Goal: Task Accomplishment & Management: Complete application form

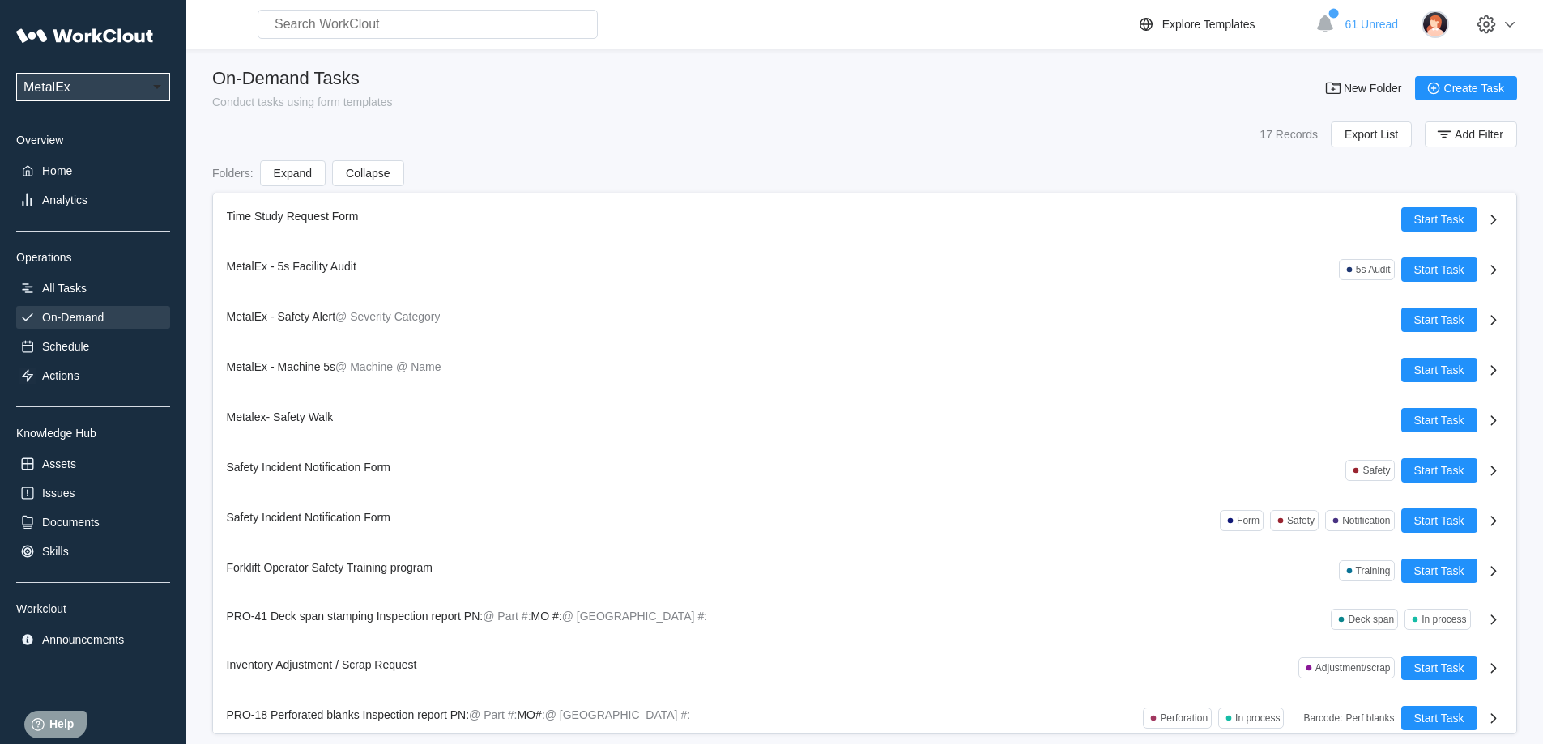
click at [83, 317] on div "On-Demand" at bounding box center [73, 317] width 62 height 13
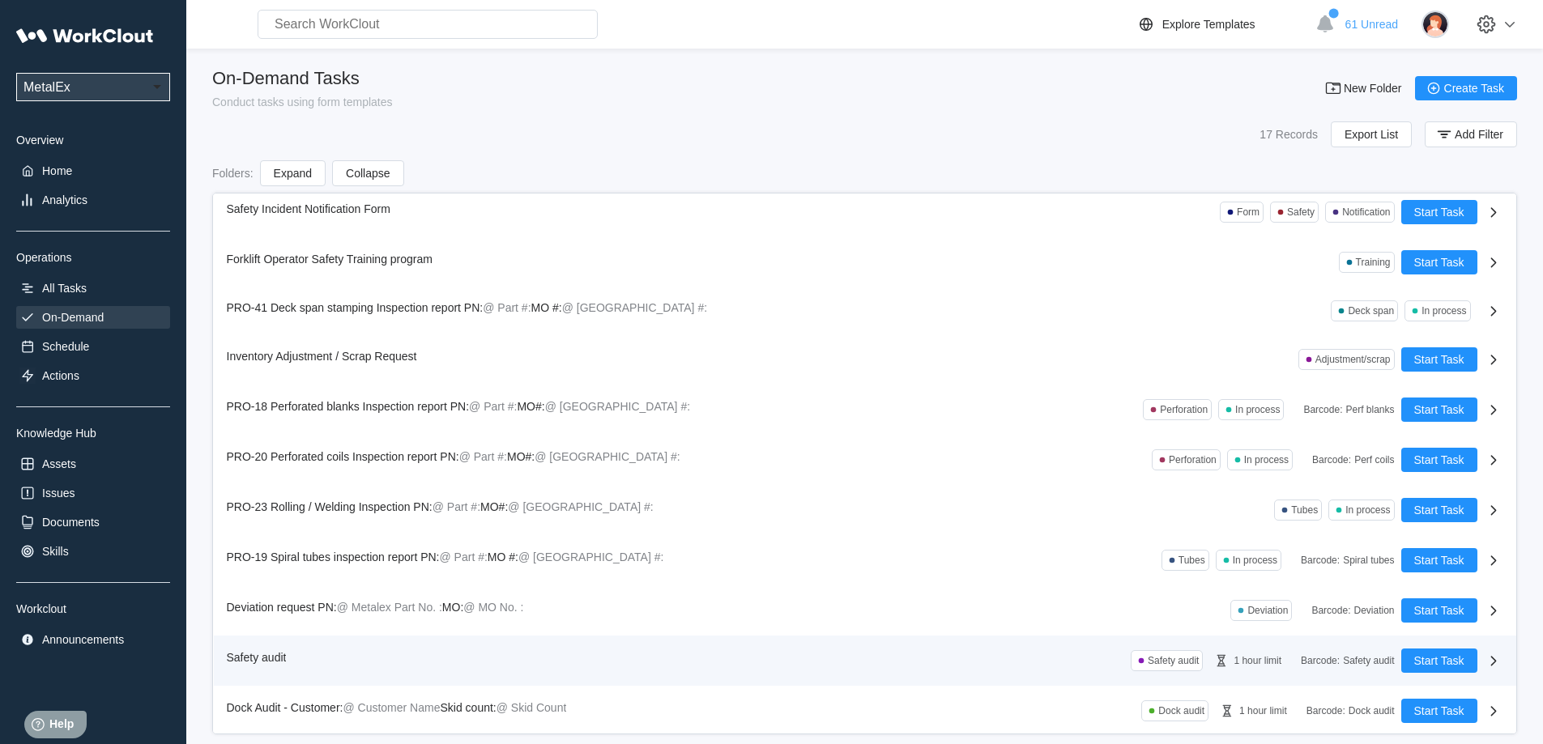
scroll to position [311, 0]
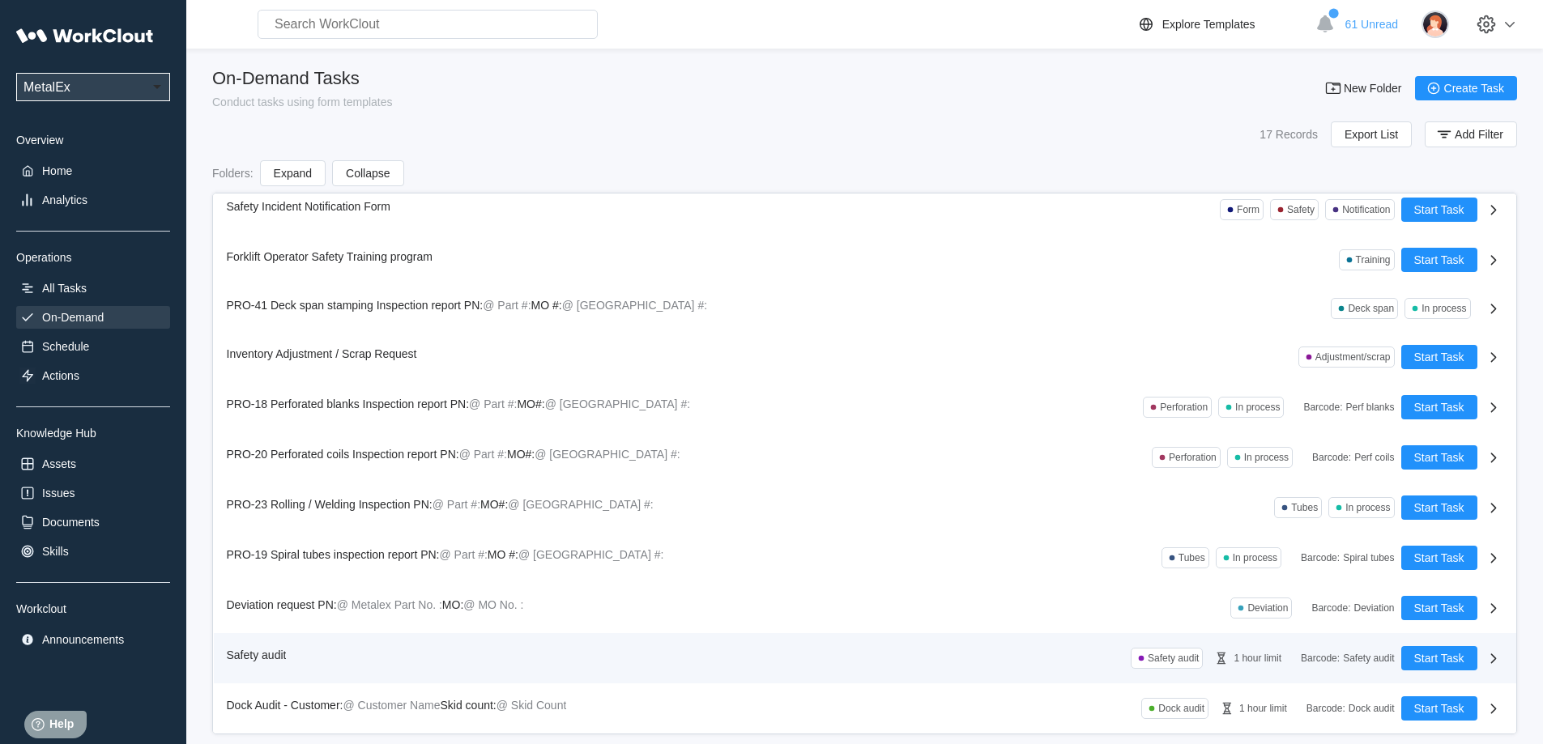
click at [269, 654] on span "Safety audit" at bounding box center [257, 655] width 60 height 13
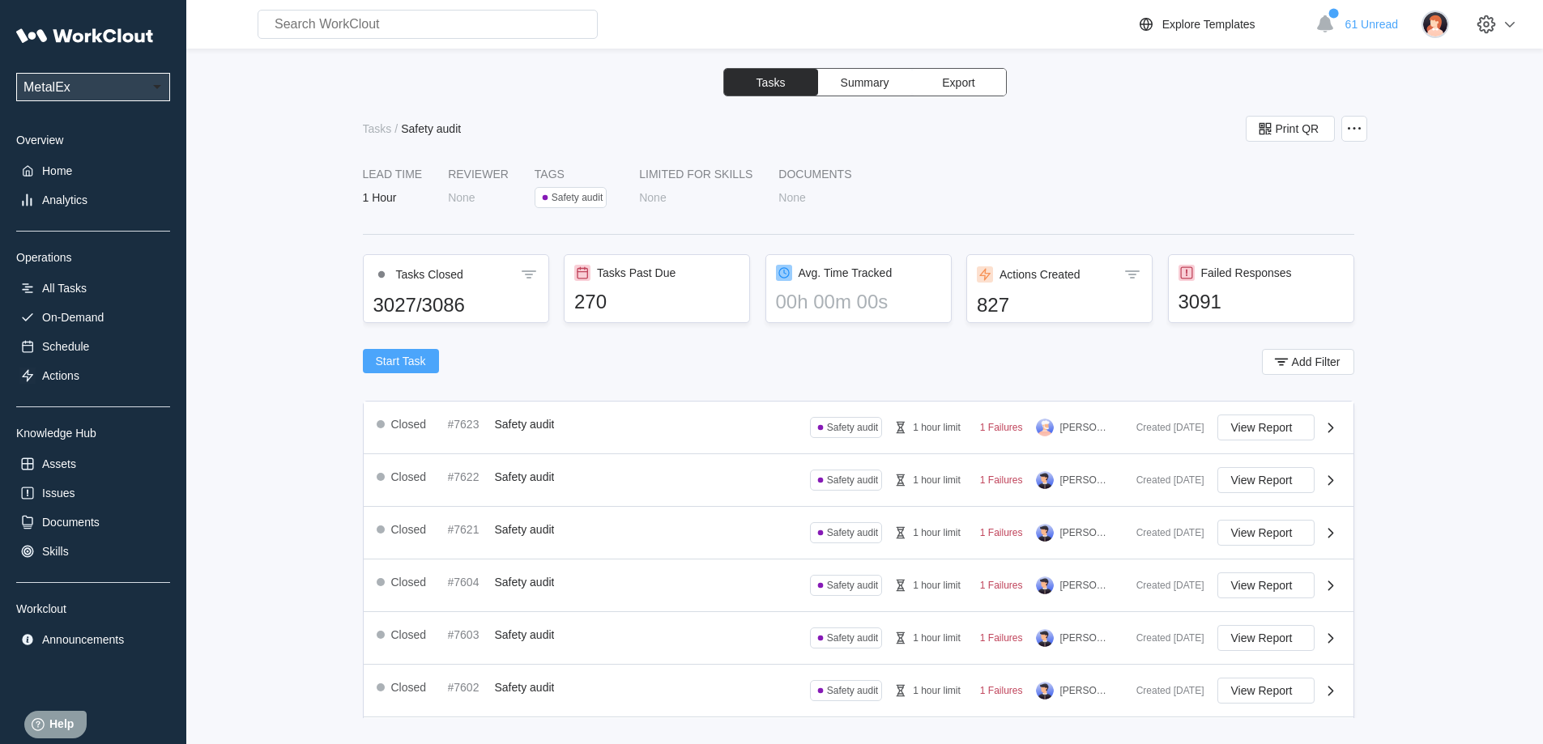
click at [404, 356] on span "Start Task" at bounding box center [401, 361] width 50 height 11
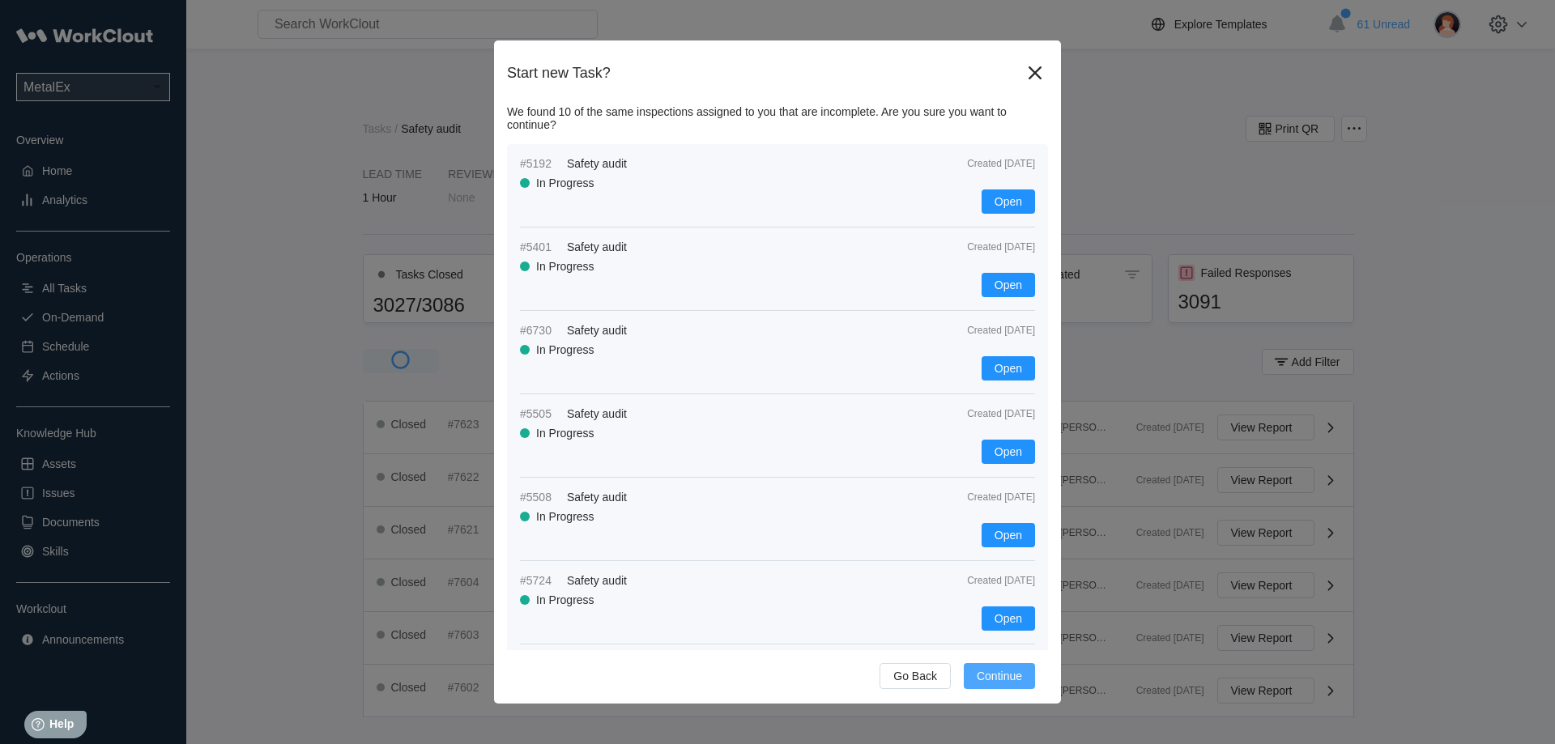
click at [982, 675] on span "Continue" at bounding box center [999, 676] width 45 height 11
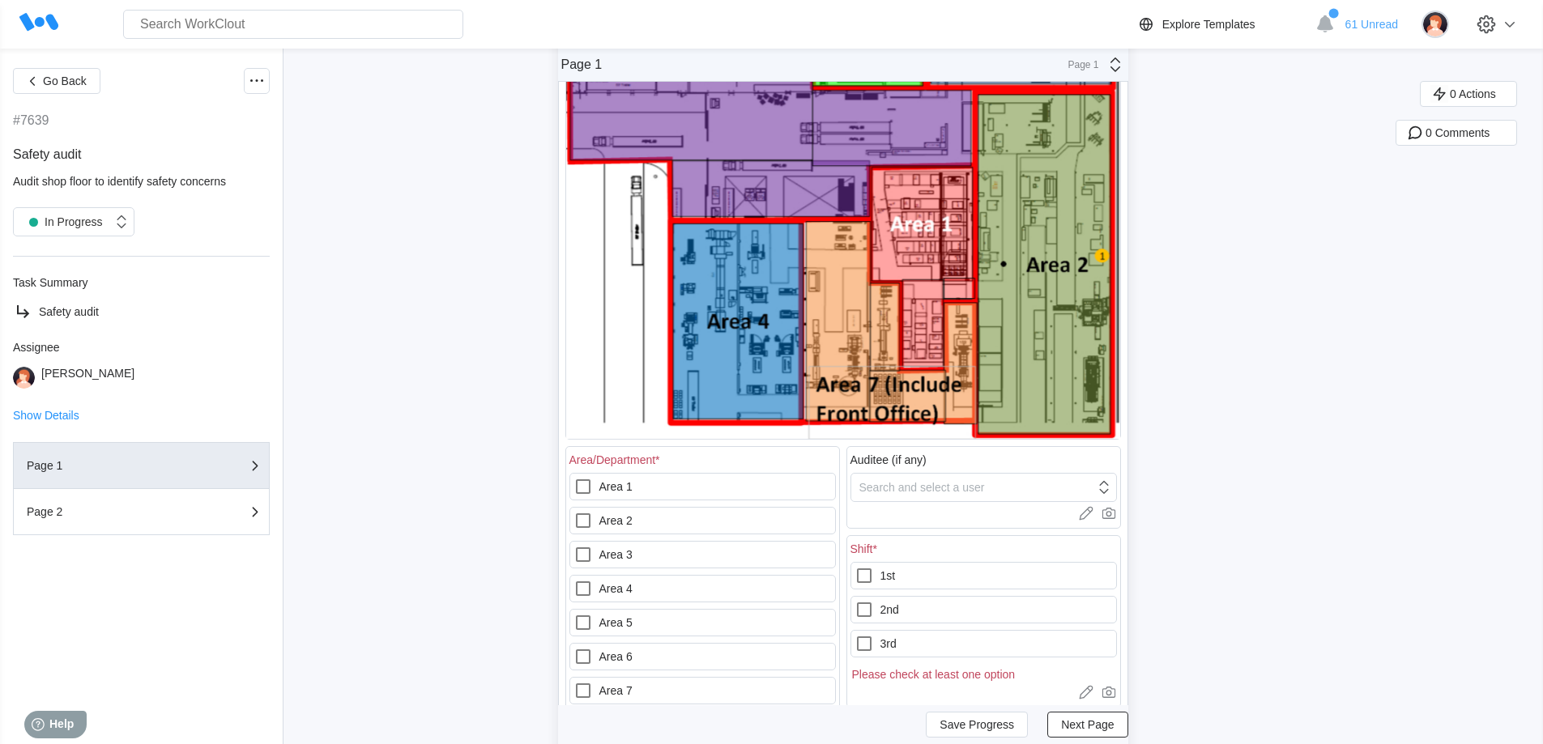
scroll to position [324, 0]
click at [586, 514] on icon at bounding box center [583, 520] width 15 height 15
click at [574, 511] on 2 "Area 2" at bounding box center [573, 510] width 1 height 1
checkbox 2 "true"
click at [860, 576] on icon at bounding box center [864, 574] width 19 height 19
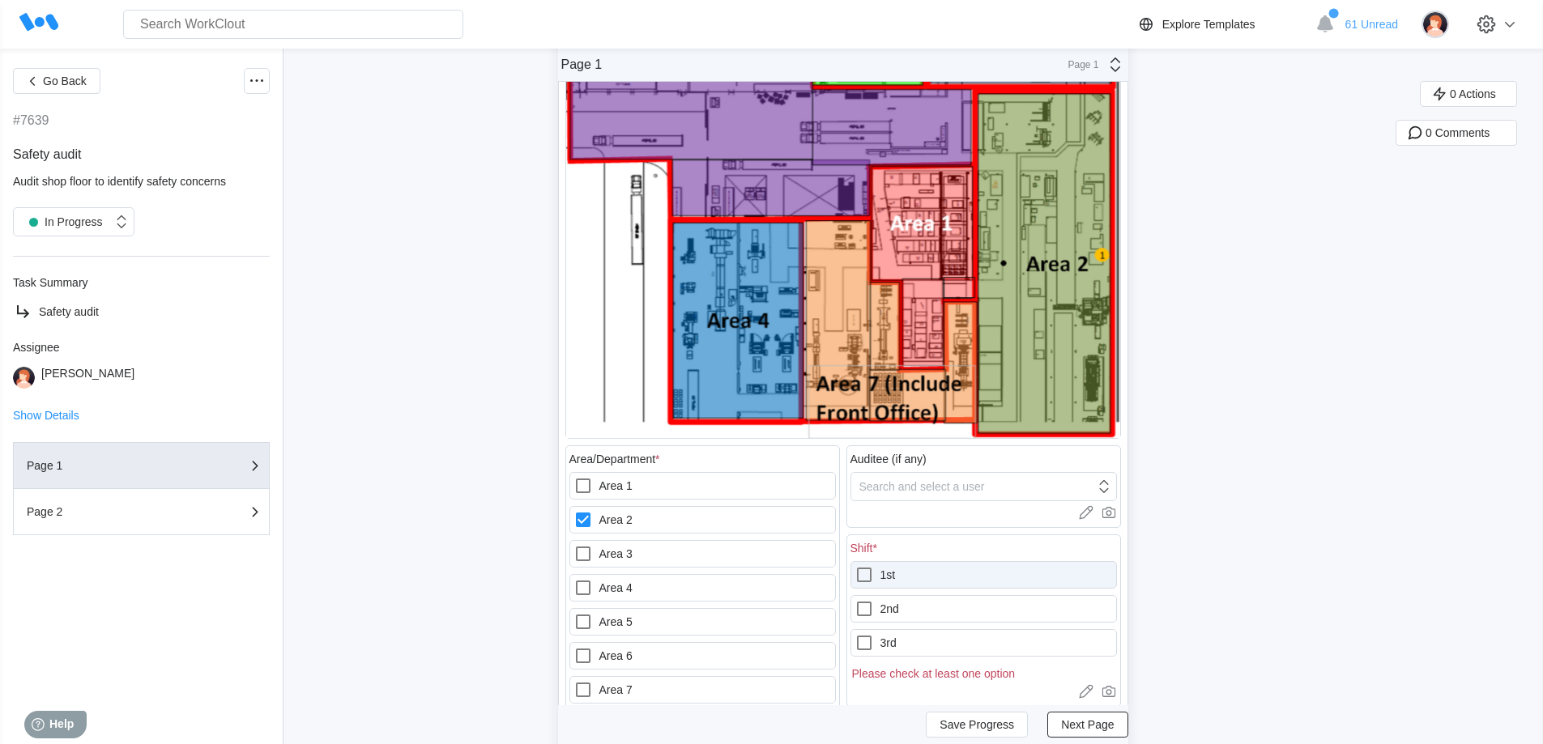
click at [855, 566] on input "1st" at bounding box center [855, 565] width 1 height 1
checkbox input "true"
click at [866, 609] on icon at bounding box center [864, 608] width 19 height 19
click at [855, 600] on input "2nd" at bounding box center [855, 599] width 1 height 1
checkbox input "true"
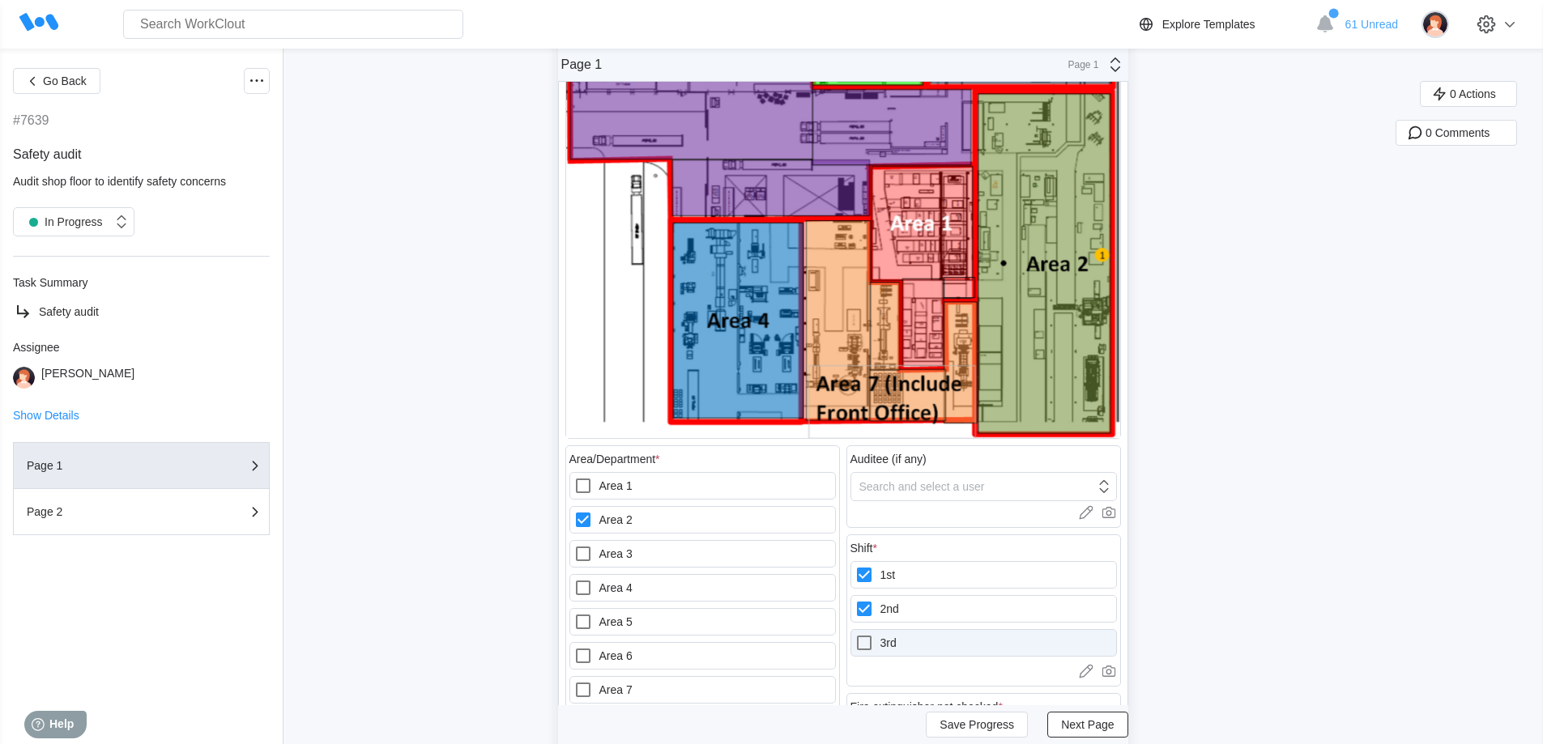
click at [865, 639] on icon at bounding box center [864, 642] width 19 height 19
click at [855, 634] on input "3rd" at bounding box center [855, 633] width 1 height 1
checkbox input "true"
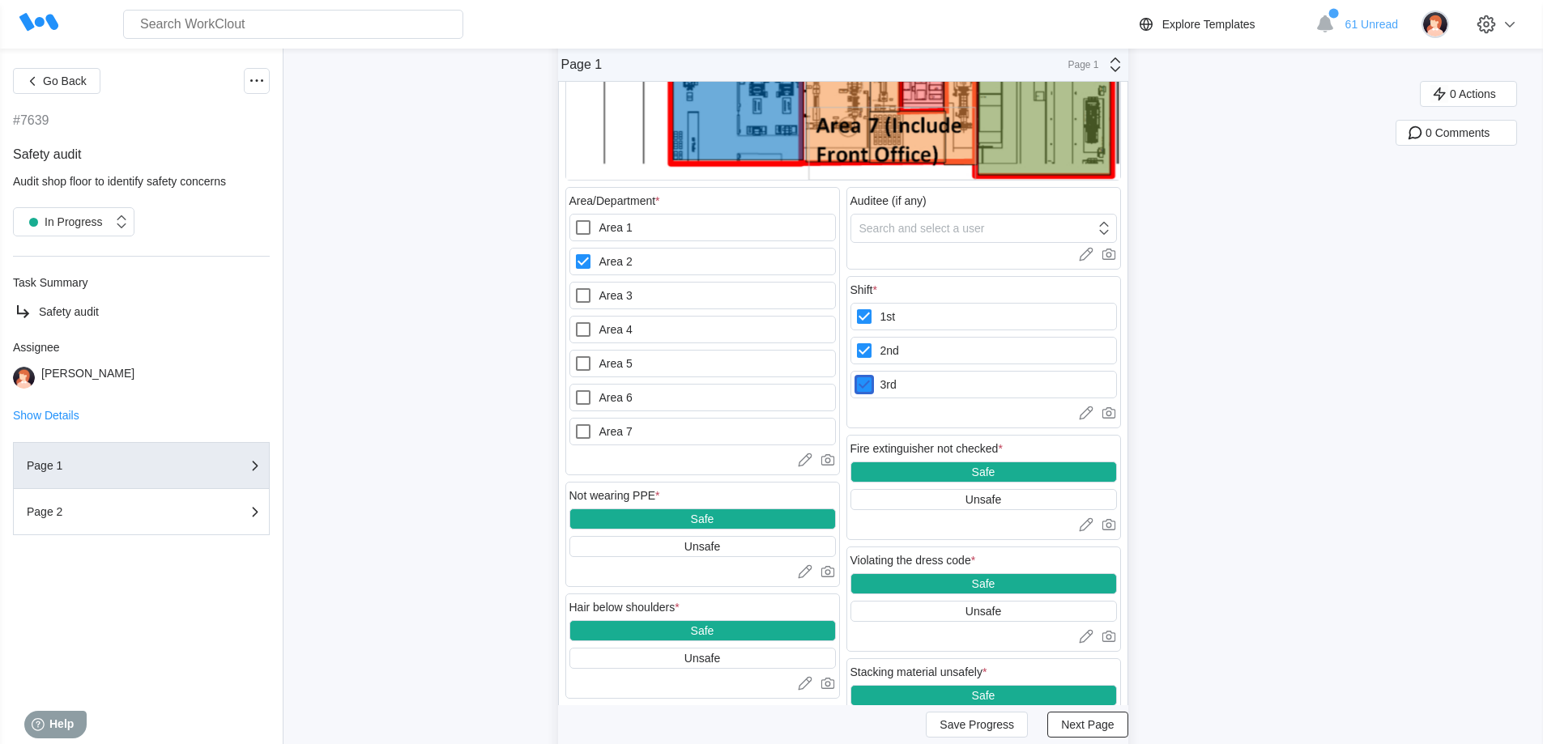
scroll to position [648, 0]
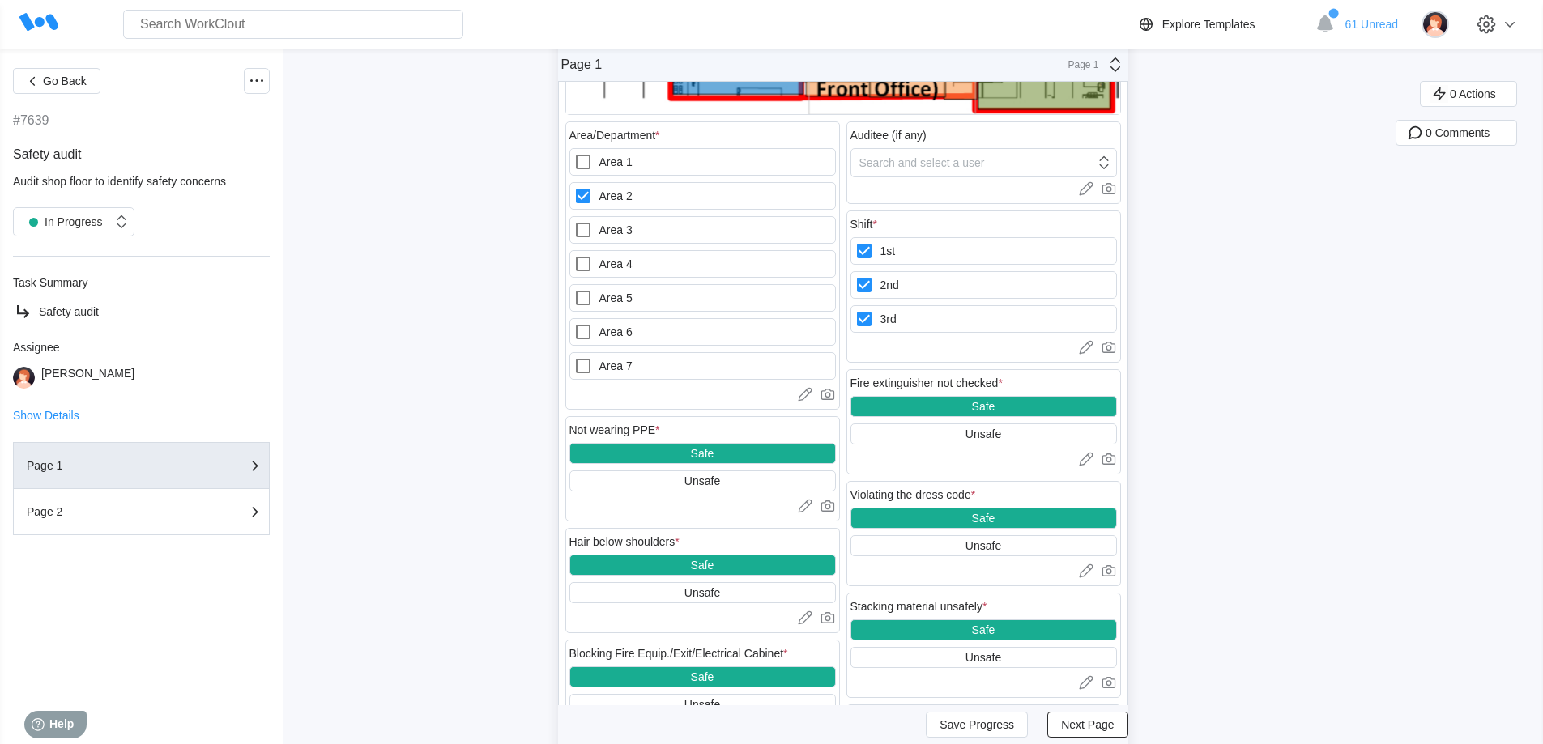
click at [916, 491] on div "Violating the dress code *" at bounding box center [913, 494] width 126 height 13
click at [646, 510] on div at bounding box center [702, 506] width 266 height 16
click at [813, 505] on icon at bounding box center [805, 506] width 16 height 16
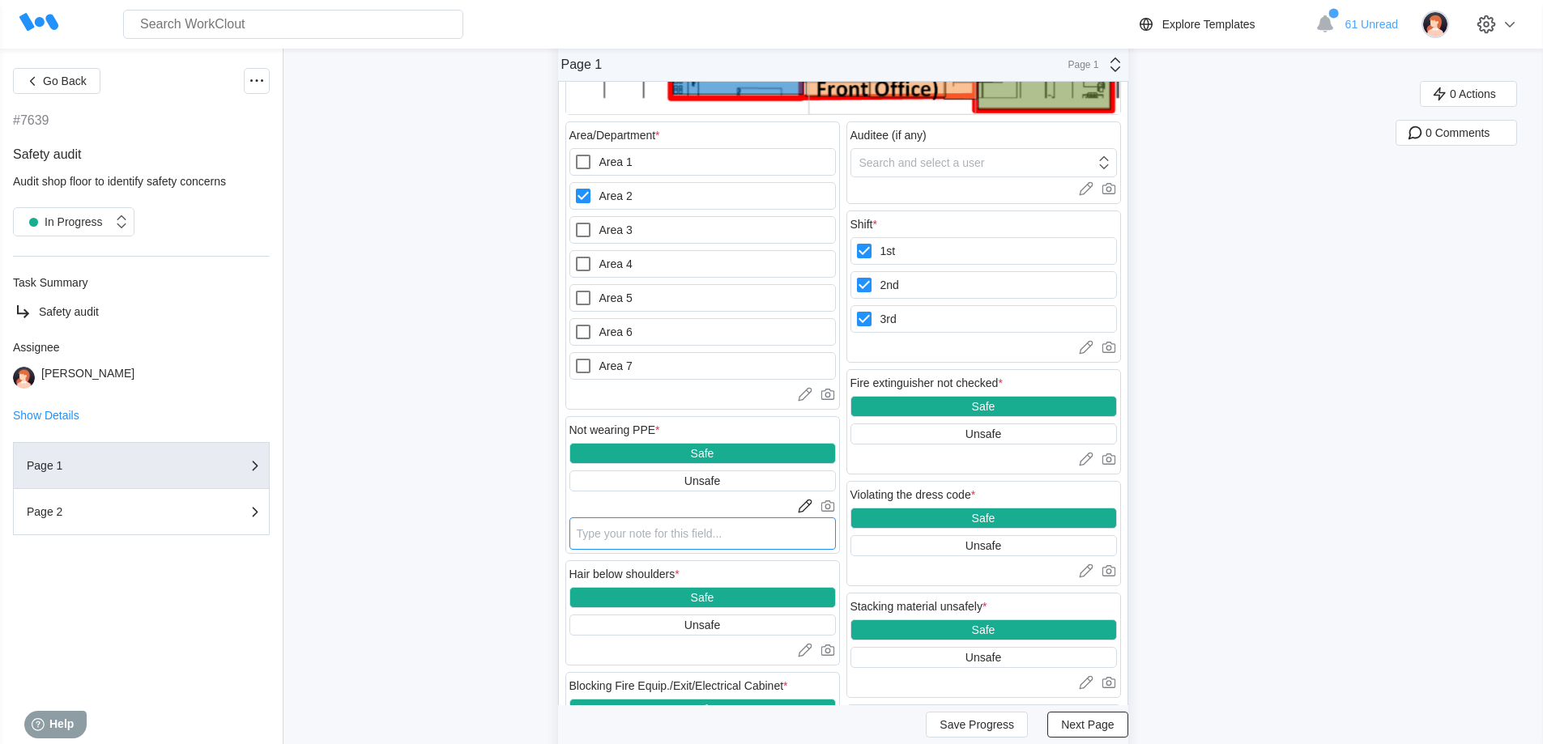
click at [677, 531] on textarea at bounding box center [702, 534] width 266 height 32
type textarea "n"
type textarea "x"
type textarea "no"
type textarea "x"
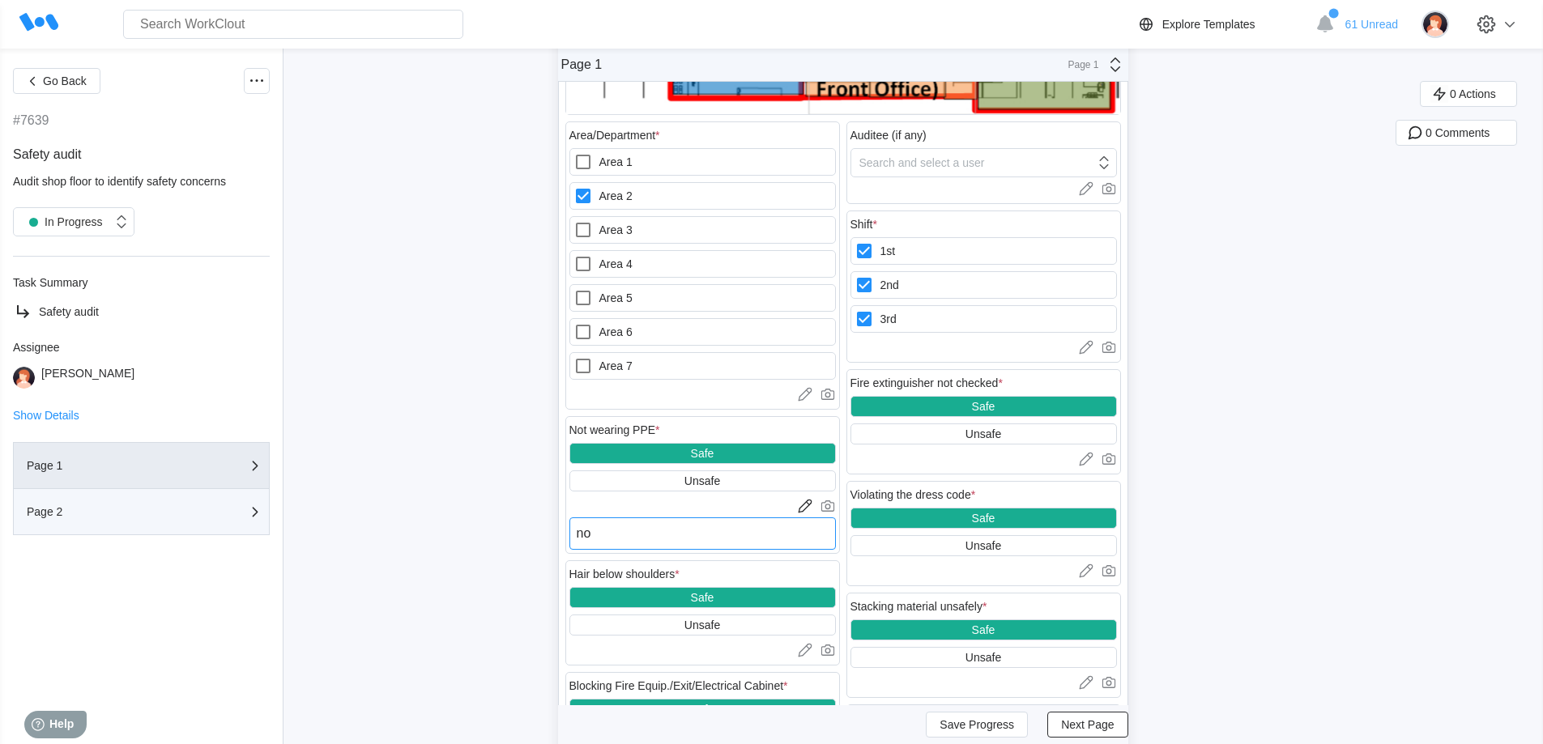
type textarea "no"
type textarea "x"
type textarea "no e"
type textarea "x"
type textarea "no ea"
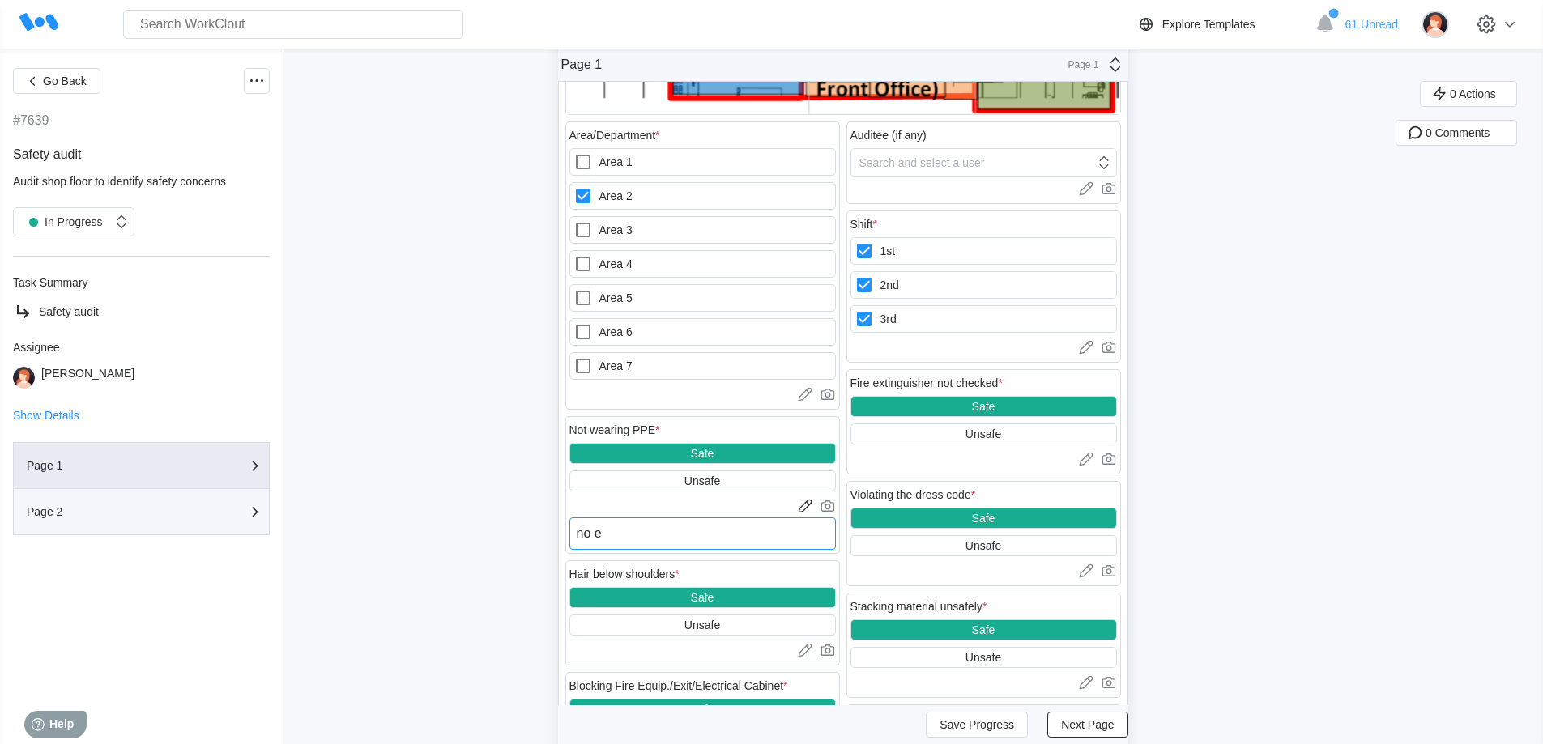
type textarea "x"
type textarea "no ear"
type textarea "x"
type textarea "no ear"
type textarea "x"
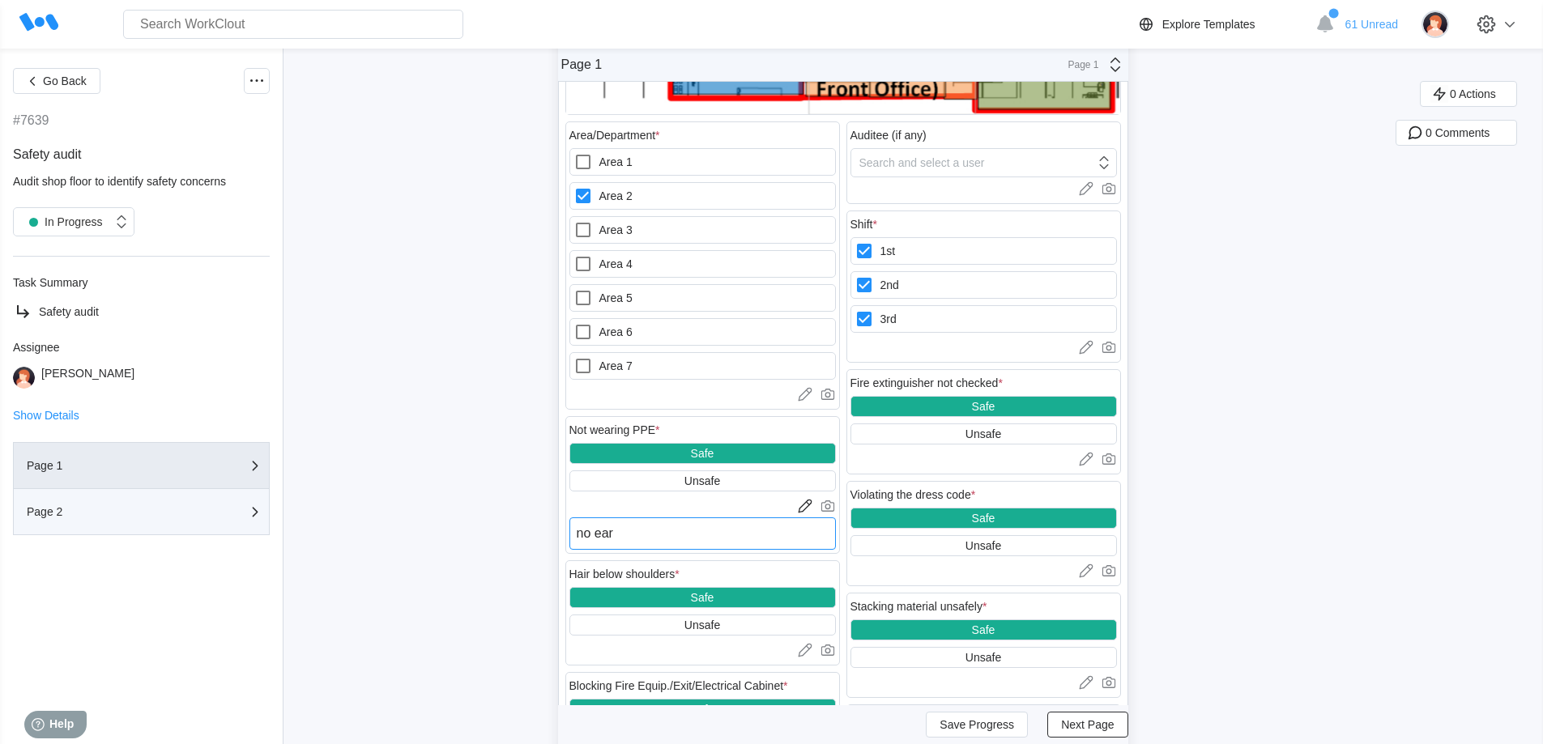
type textarea "no ear p"
type textarea "x"
type textarea "no ear pl"
type textarea "x"
type textarea "no ear plu"
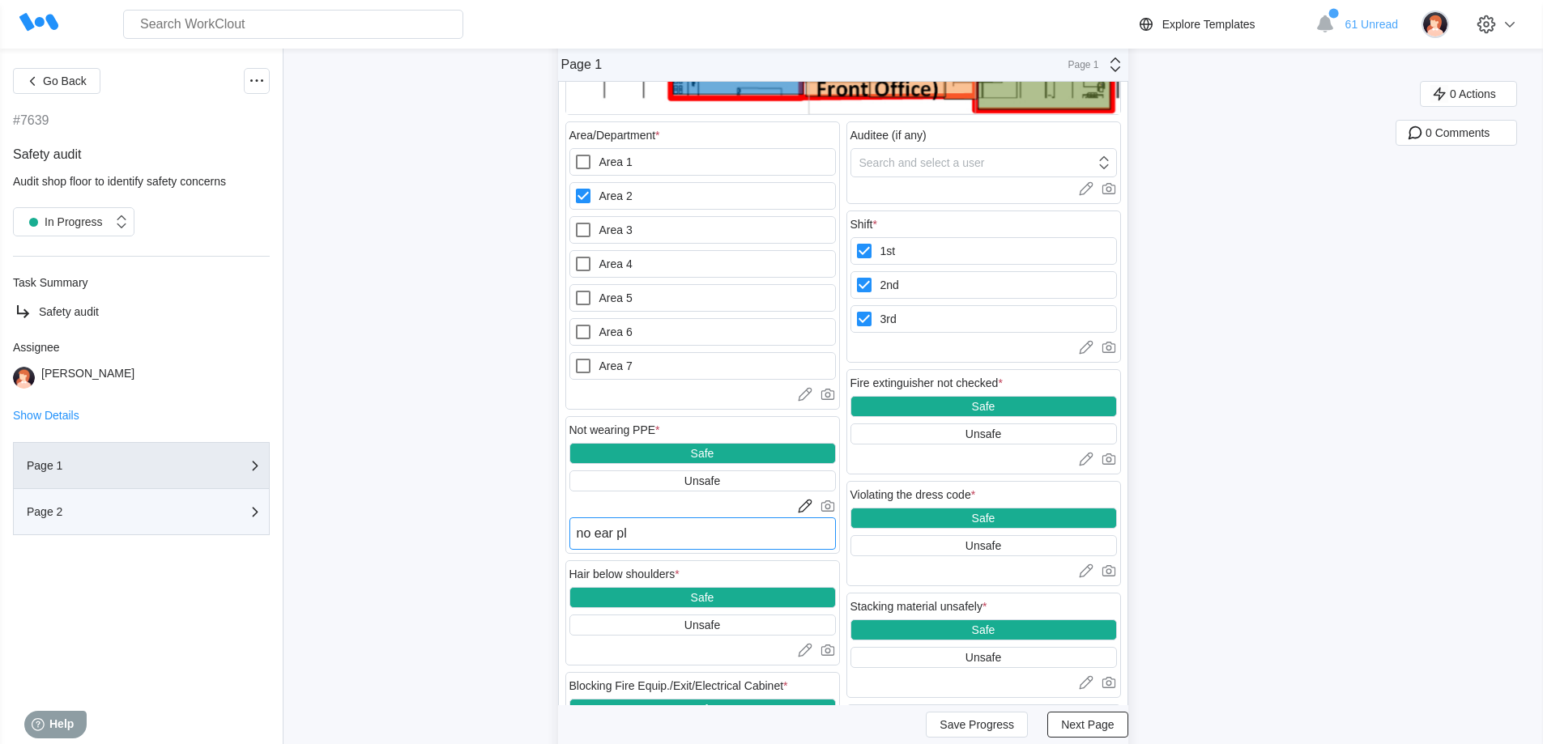
type textarea "x"
type textarea "no ear plug"
type textarea "x"
type textarea "no ear plugs"
type textarea "x"
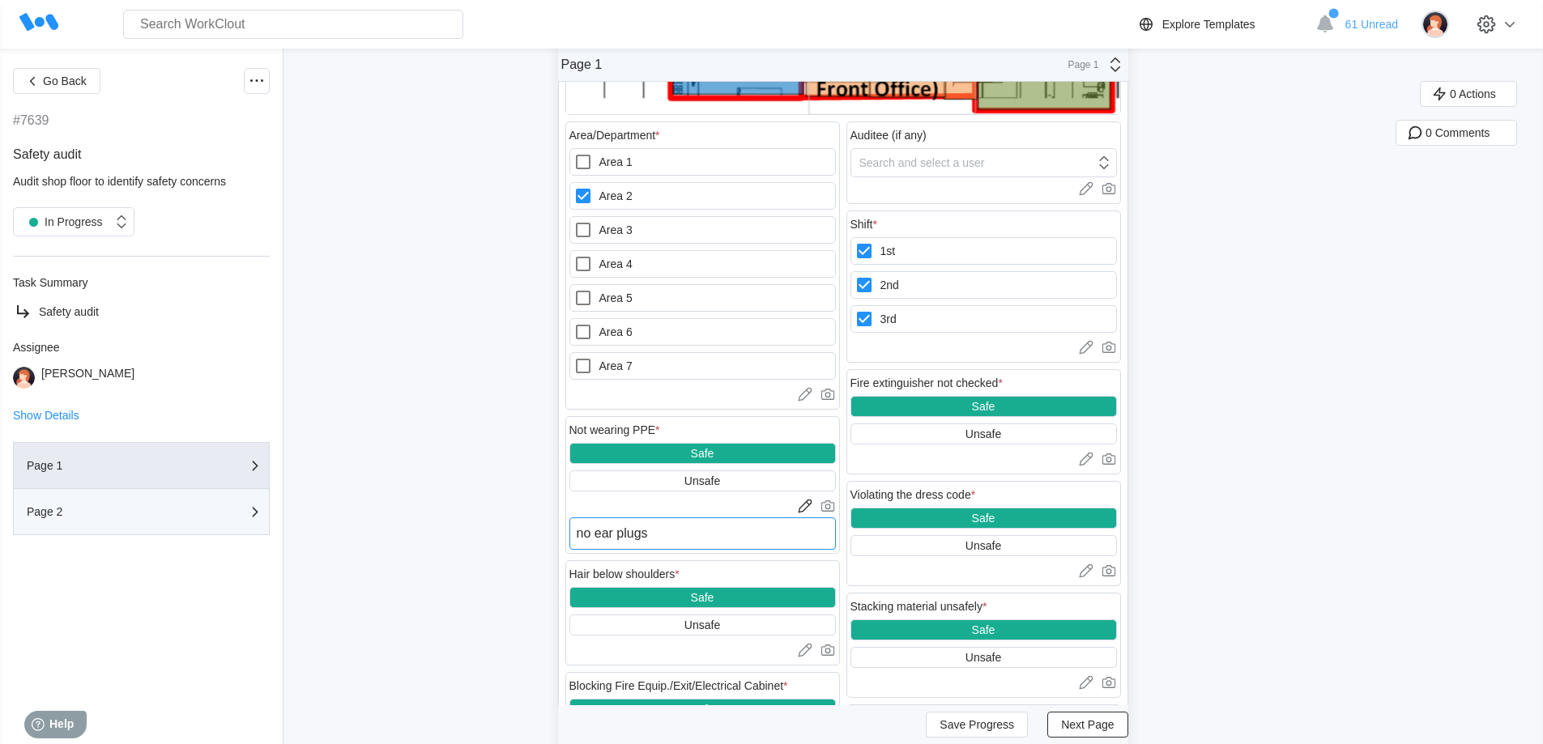
type textarea "no ear plugs"
type textarea "x"
type textarea "no ear plugs i"
type textarea "x"
type textarea "no ear plugs in"
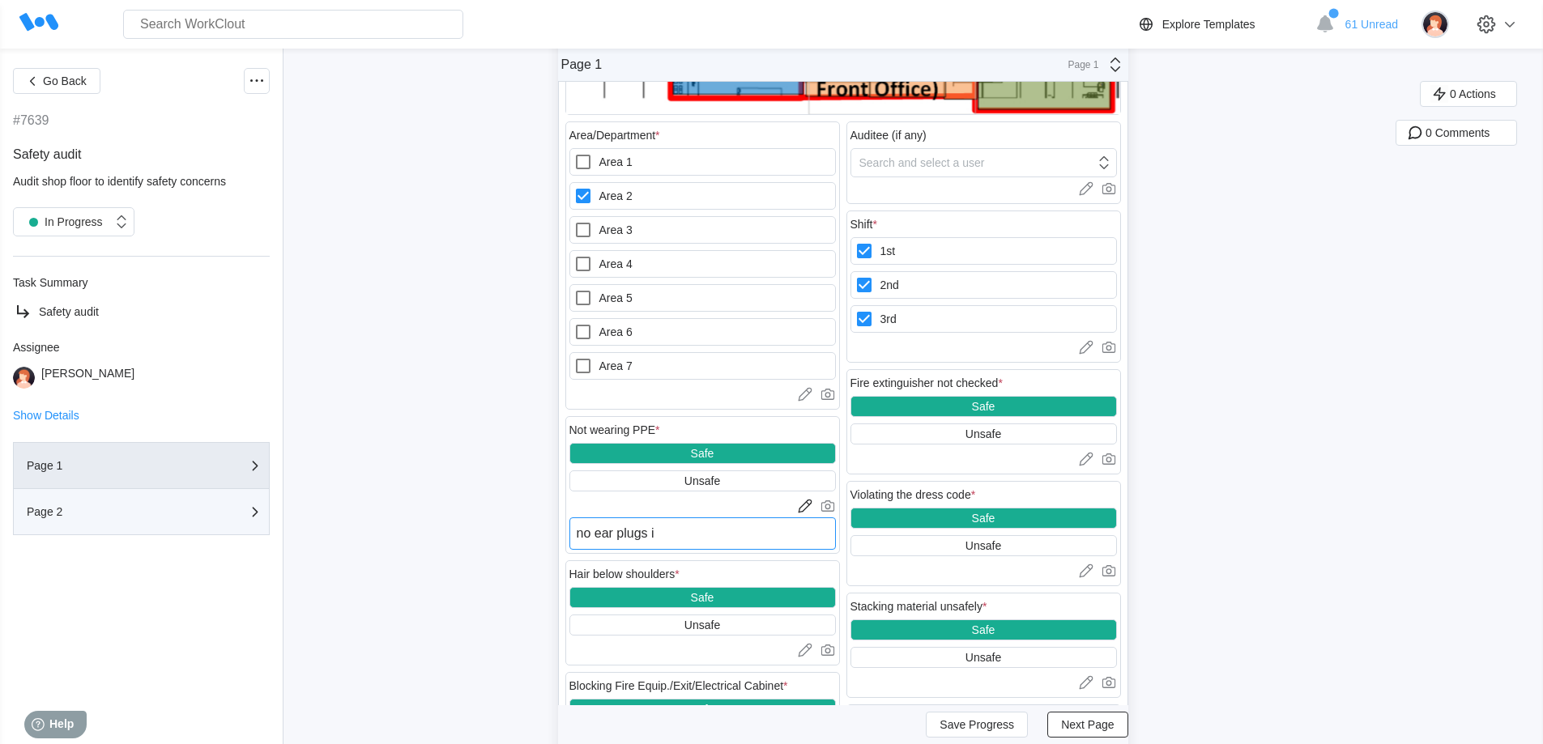
type textarea "x"
type textarea "no ear plugs in"
type textarea "x"
type textarea "no ear plugs in b"
type textarea "x"
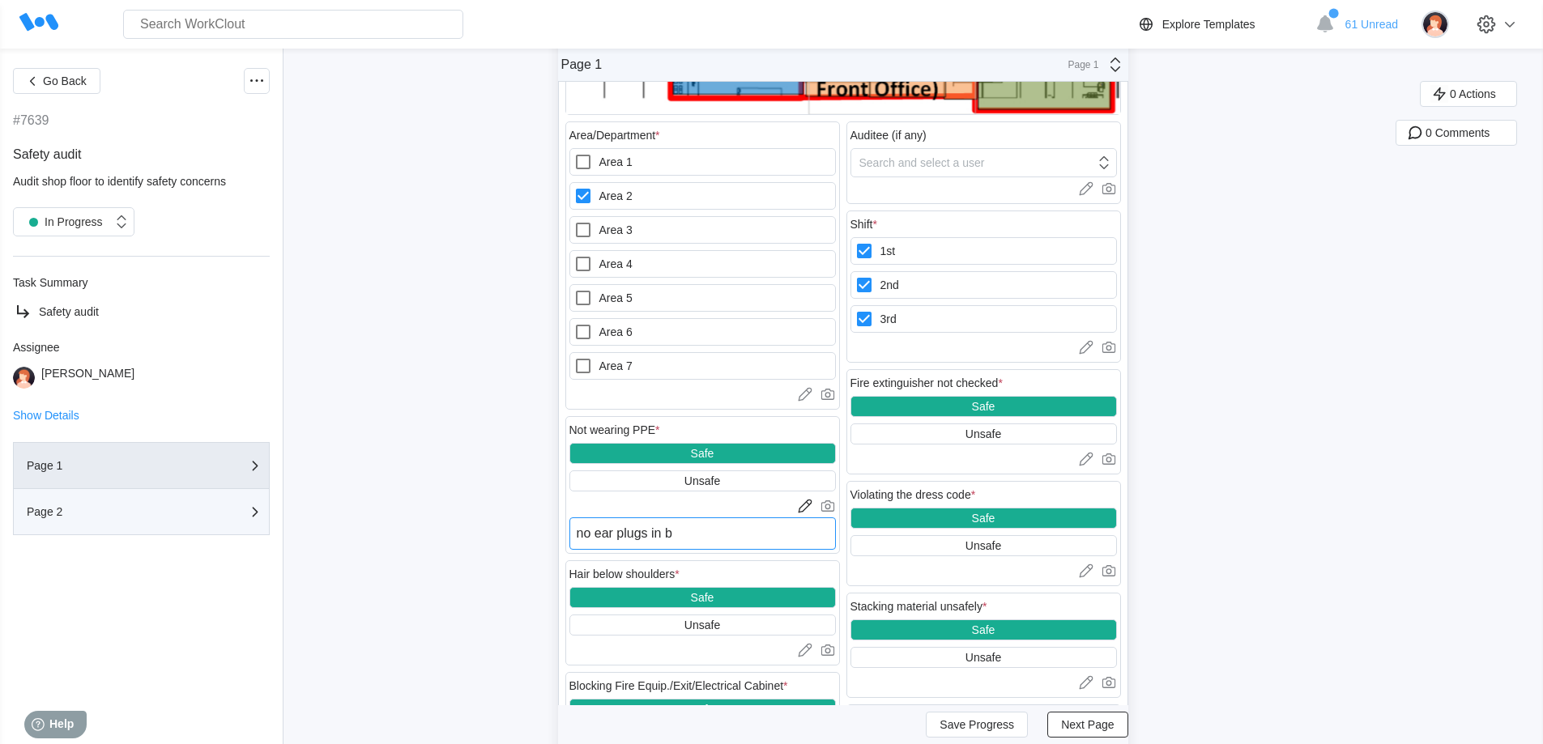
type textarea "no ear plugs in bo"
type textarea "x"
type textarea "no ear plugs in box"
type textarea "x"
type textarea "no ear plugs in box"
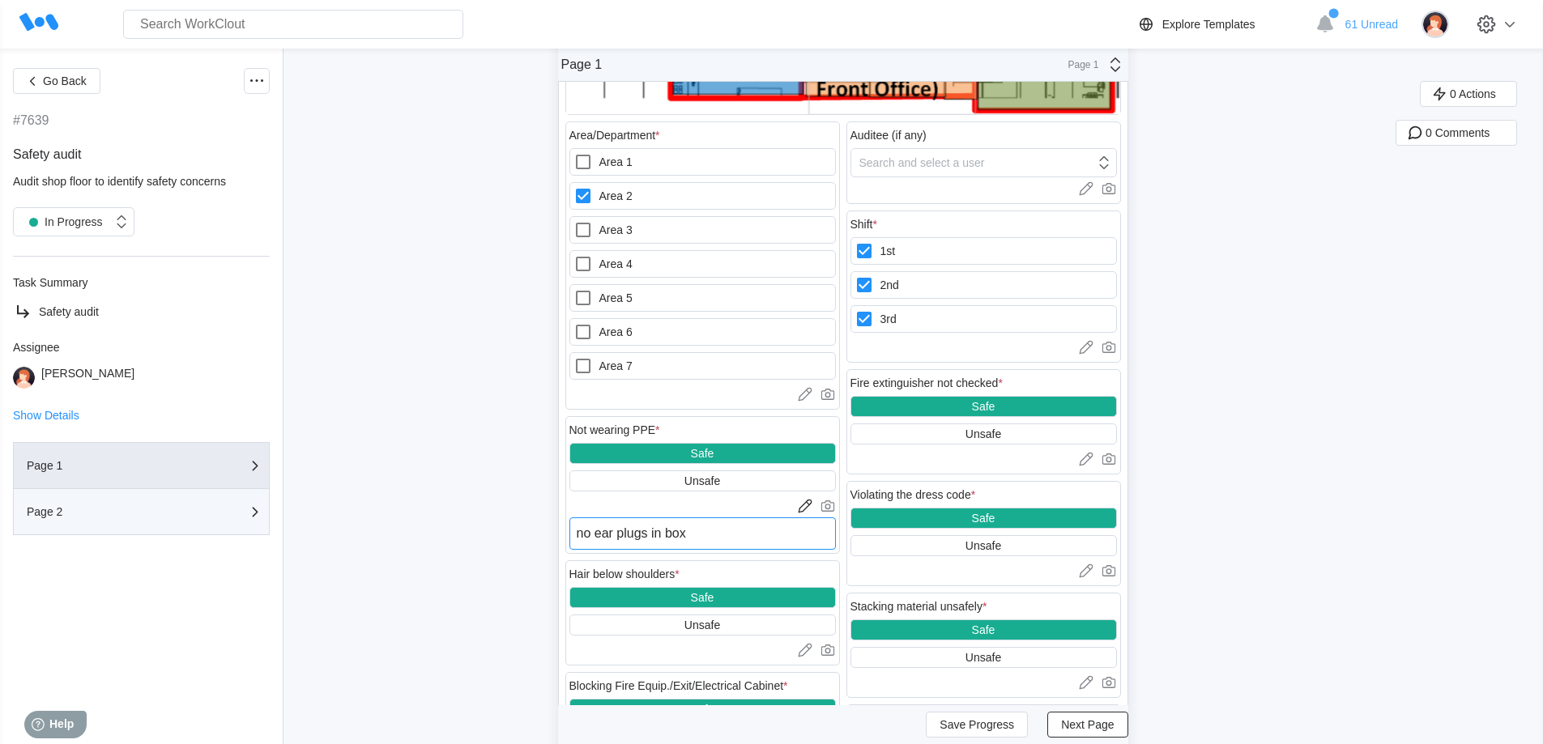
type textarea "x"
type textarea "no ear plugs in box f"
type textarea "x"
type textarea "no ear plugs in box fo"
type textarea "x"
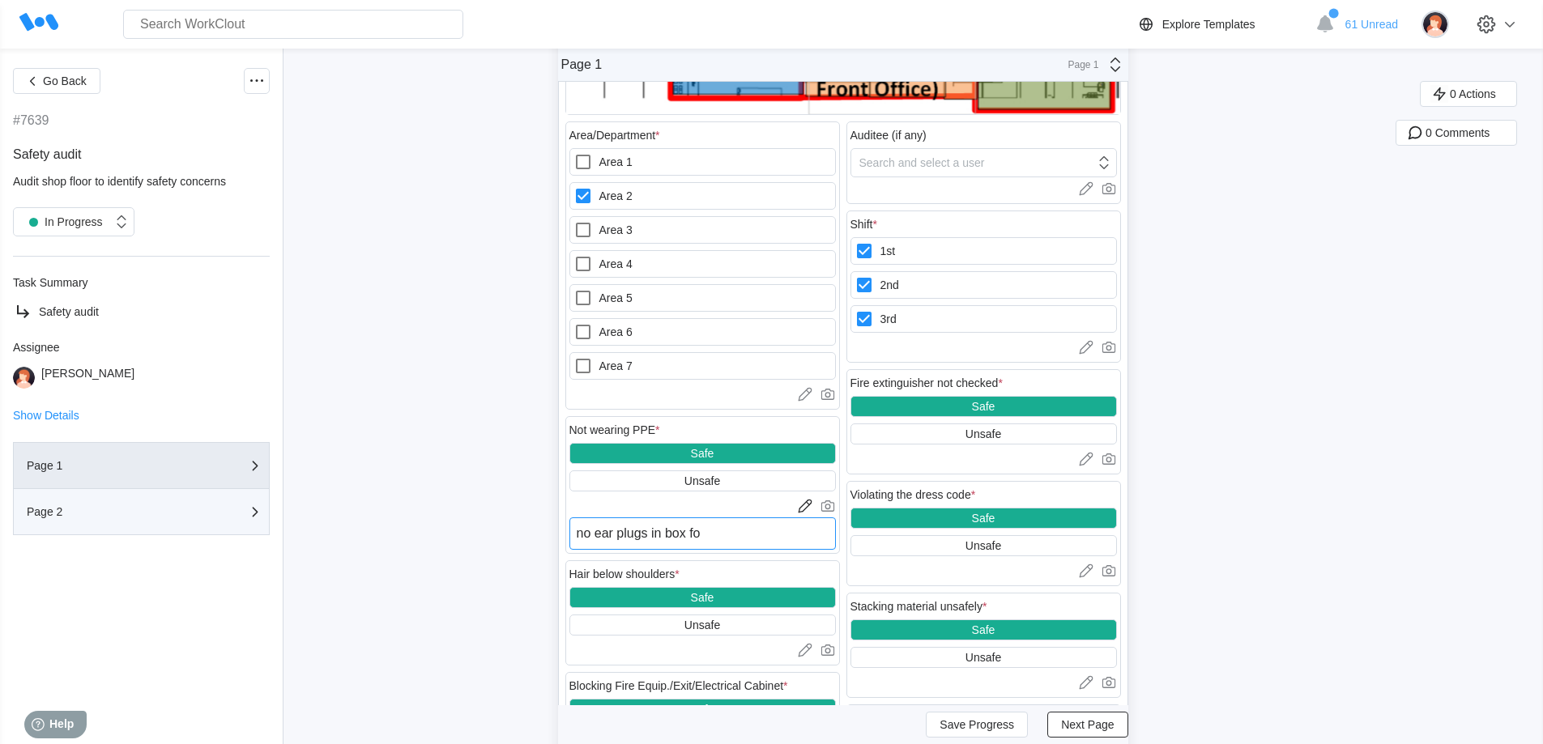
type textarea "no ear plugs in box for"
type textarea "x"
type textarea "no ear plugs in box for"
type textarea "x"
type textarea "no ear plugs in box for d"
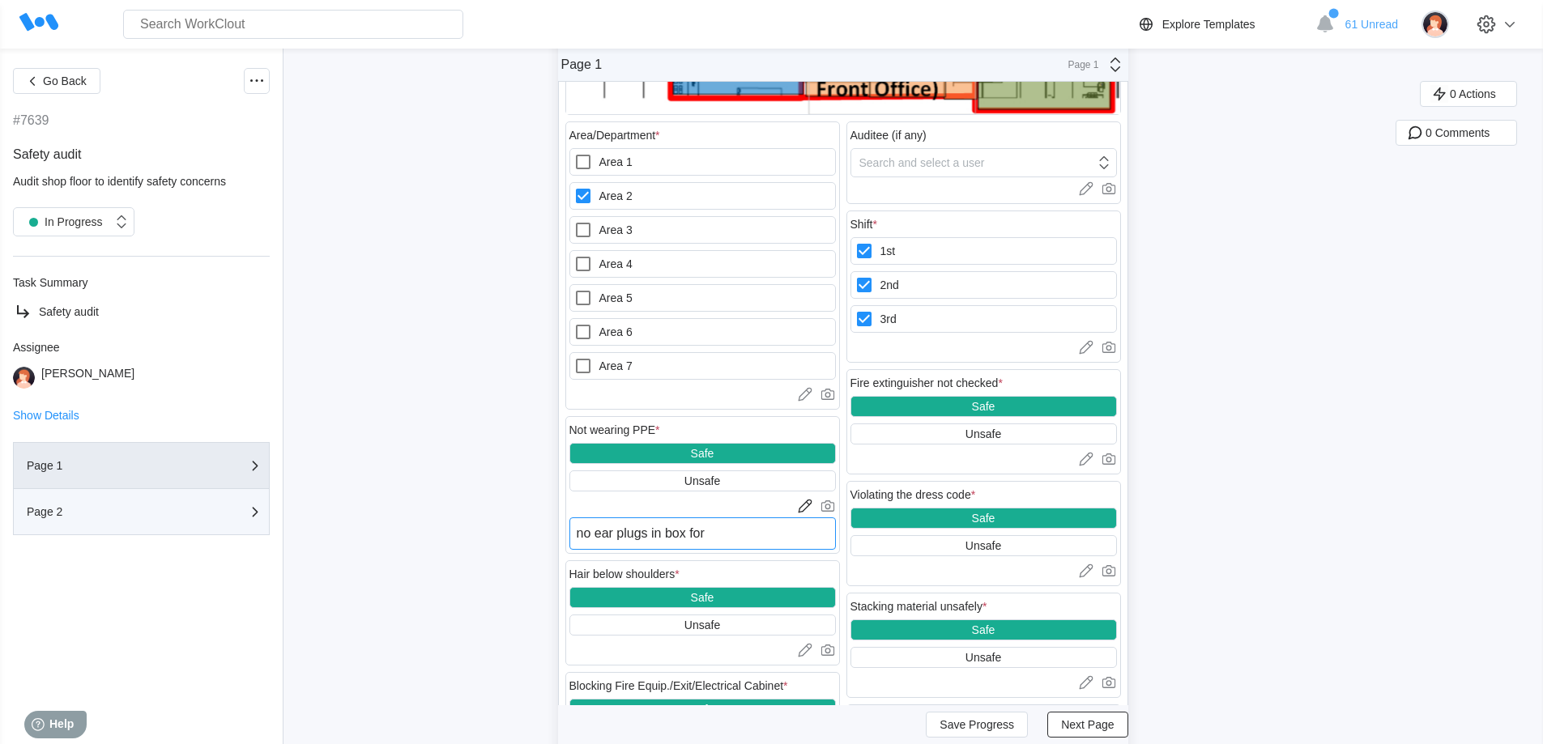
type textarea "x"
type textarea "no ear plugs in box for da"
type textarea "x"
type textarea "no ear plugs in box for day"
type textarea "x"
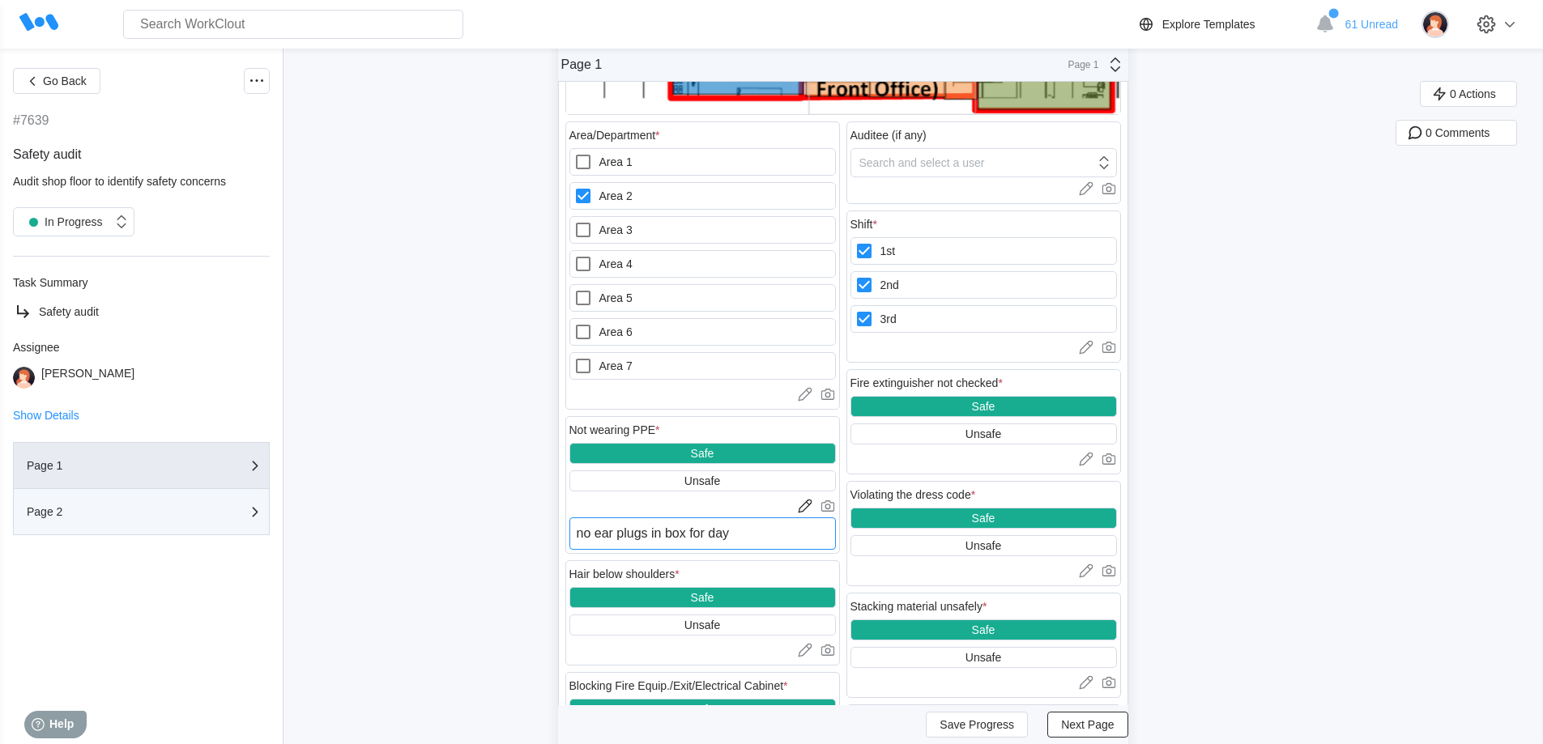
type textarea "no ear plugs in box for days"
type textarea "x"
type textarea "no ear plugs in box for days"
type textarea "x"
type textarea "no ear plugs in box for days"
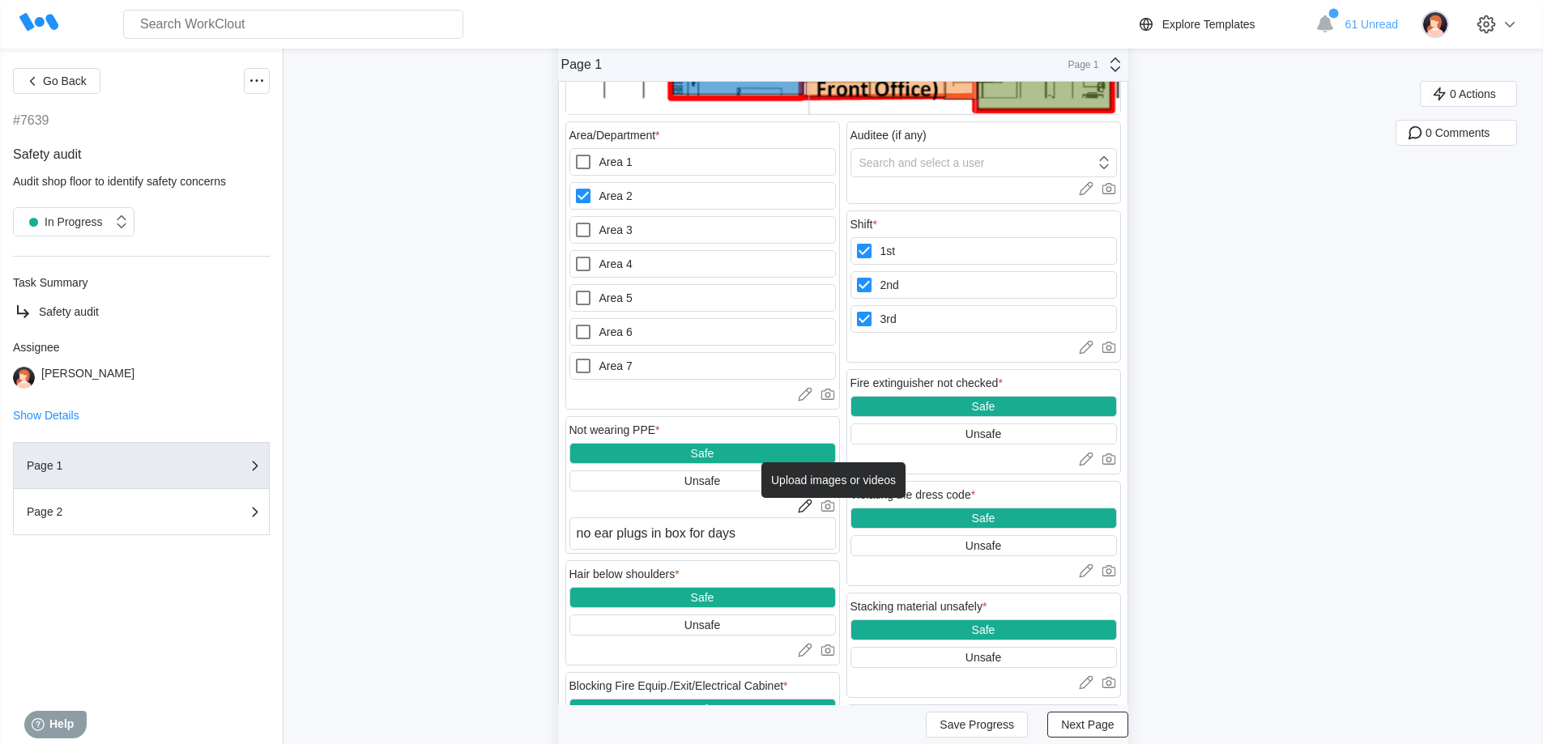
click at [833, 505] on icon at bounding box center [828, 506] width 16 height 16
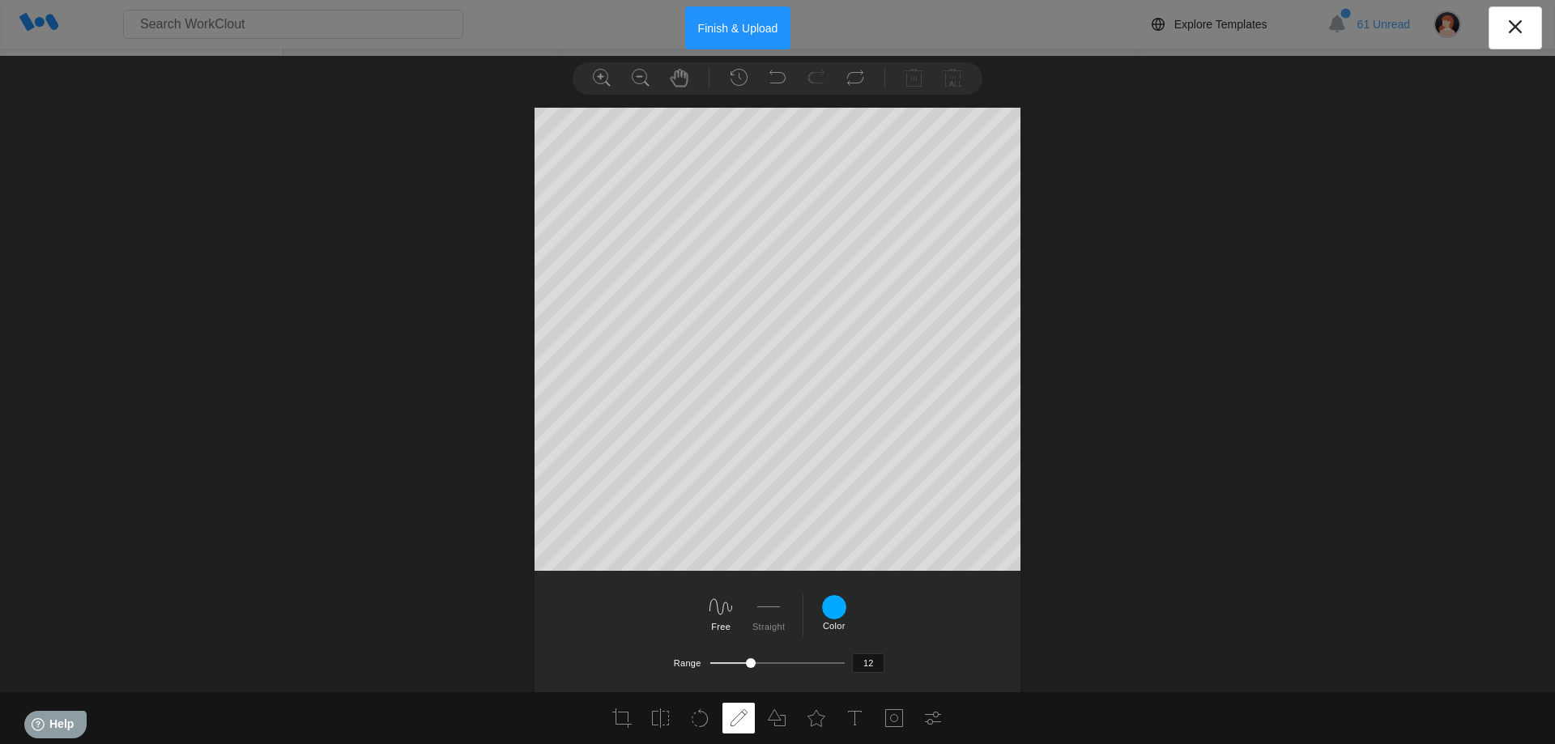
click at [697, 32] on button "Finish & Upload" at bounding box center [738, 27] width 106 height 43
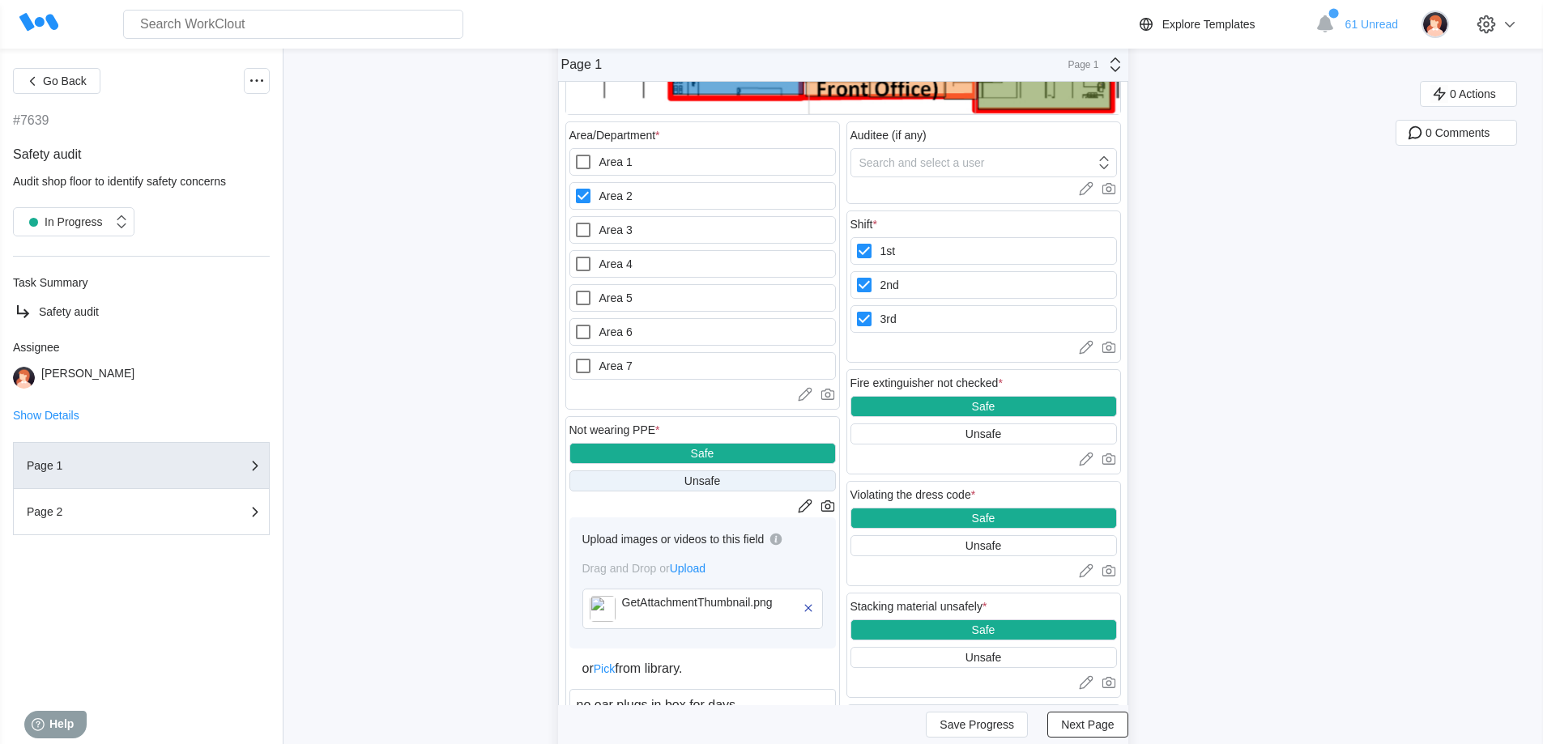
drag, startPoint x: 646, startPoint y: 472, endPoint x: 658, endPoint y: 478, distance: 12.7
click at [649, 475] on div "Unsafe" at bounding box center [702, 481] width 266 height 21
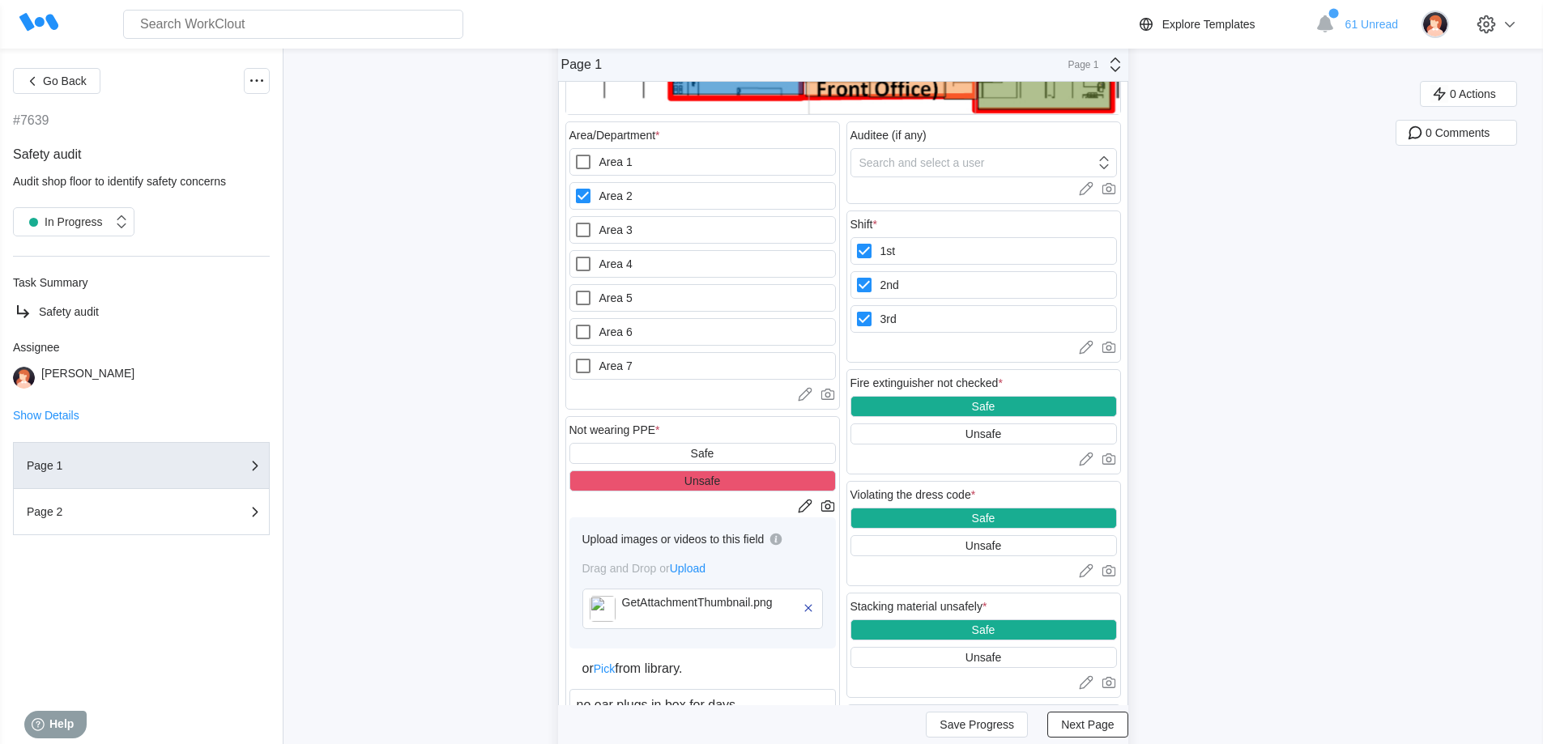
click at [1103, 723] on span "Next Page" at bounding box center [1087, 724] width 53 height 11
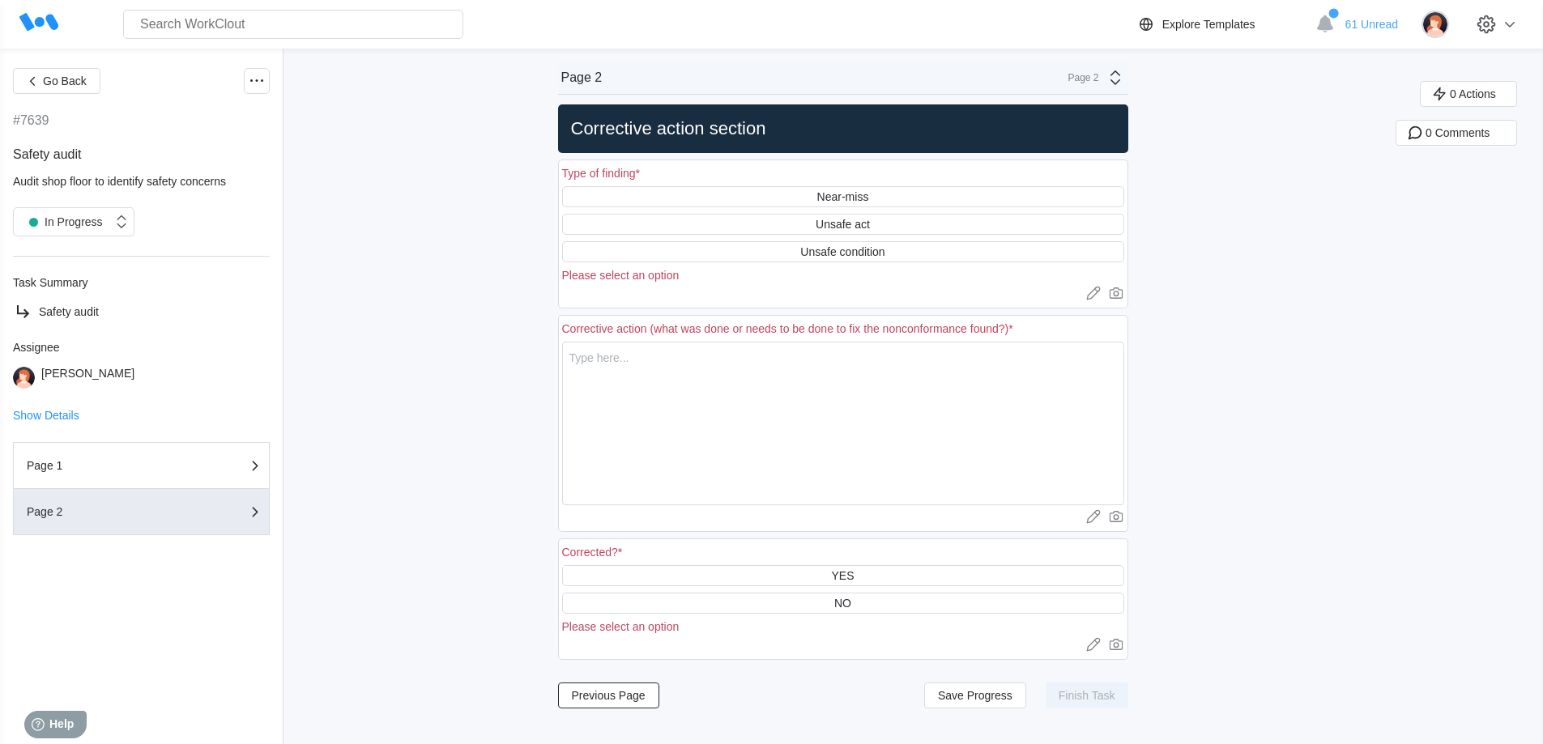
scroll to position [0, 0]
click at [815, 251] on div "Unsafe condition" at bounding box center [842, 251] width 84 height 13
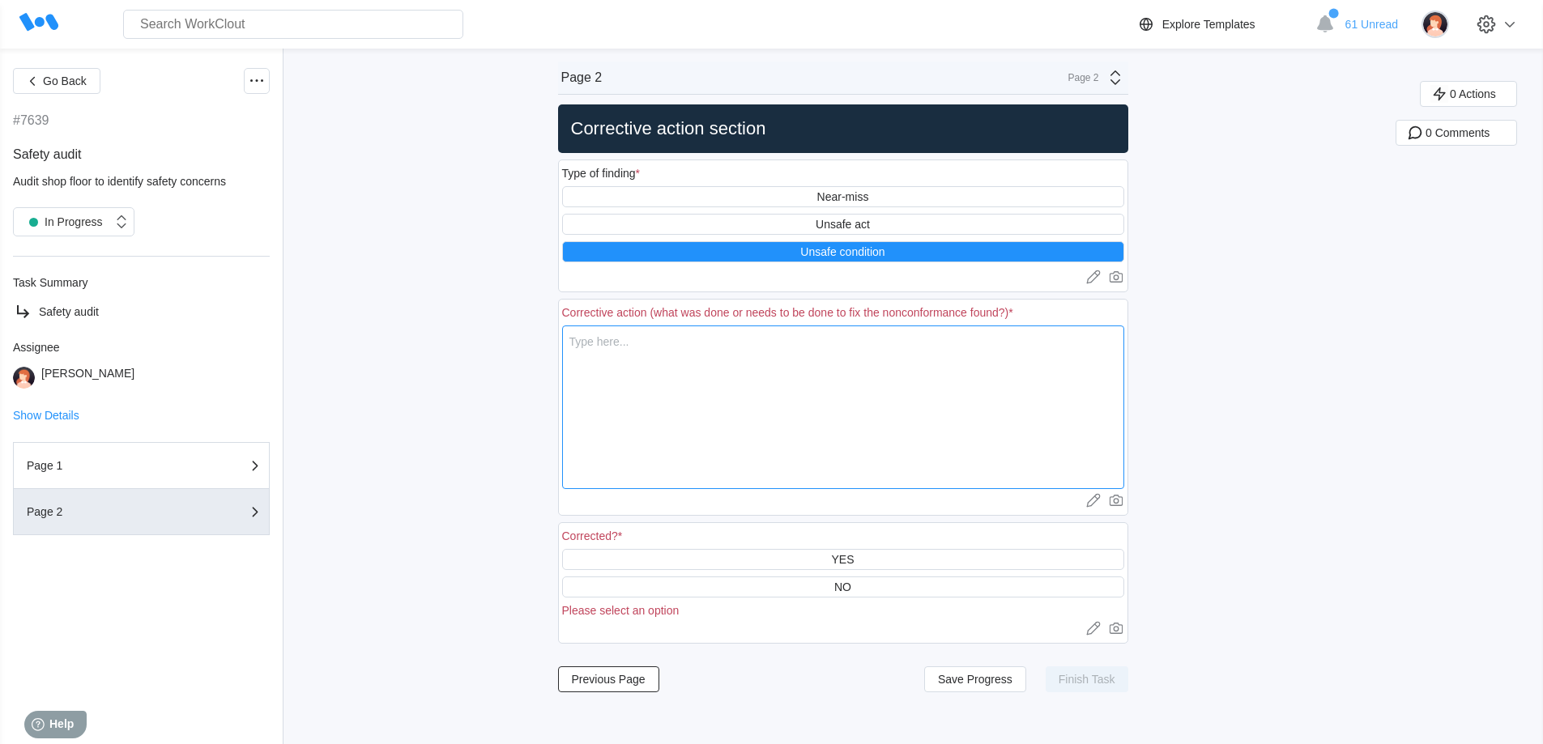
drag, startPoint x: 770, startPoint y: 416, endPoint x: 785, endPoint y: 419, distance: 14.8
click at [771, 416] on textarea at bounding box center [843, 408] width 562 height 164
type textarea "f"
type textarea "x"
type textarea "fi"
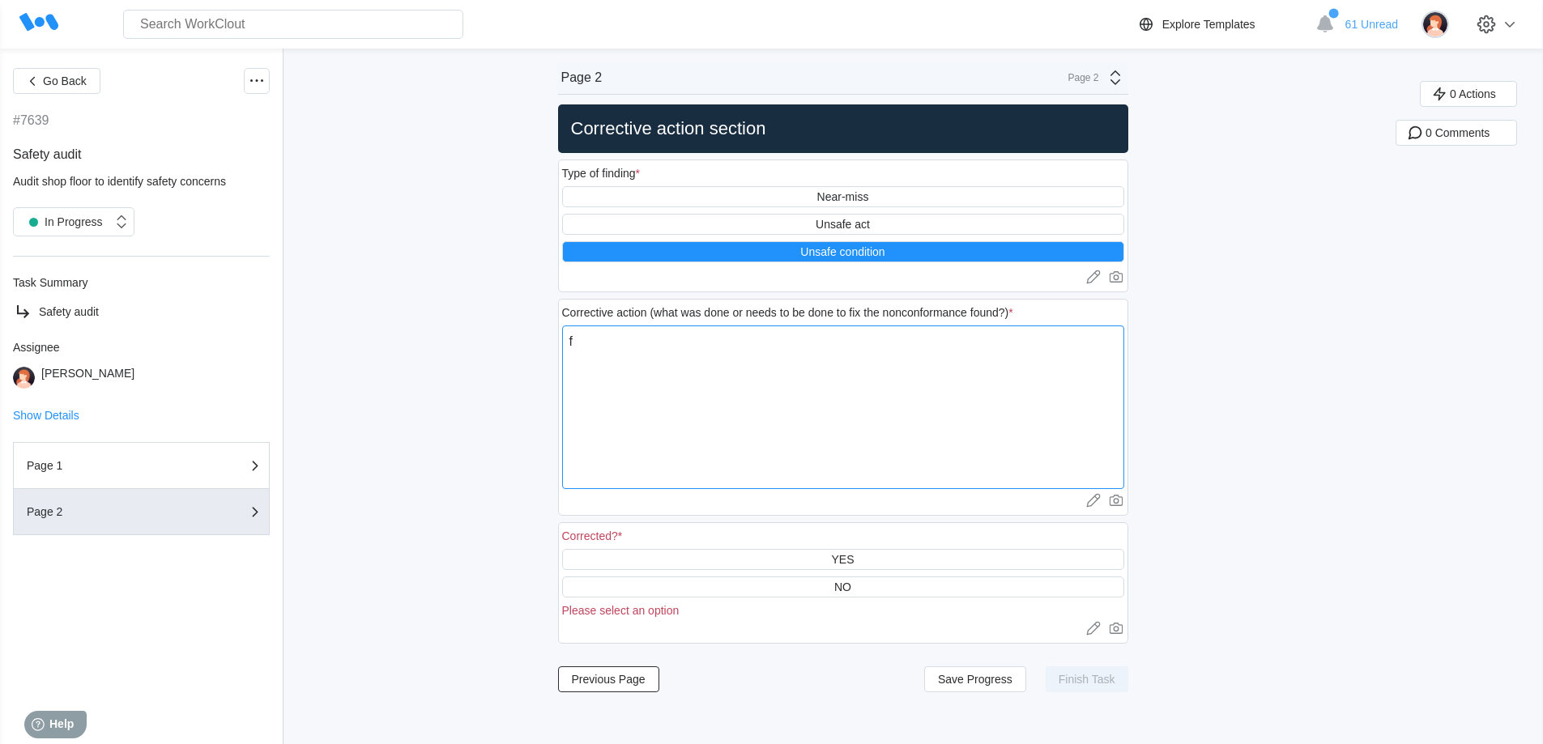
type textarea "x"
type textarea "fil"
type textarea "x"
type textarea "fill"
type textarea "x"
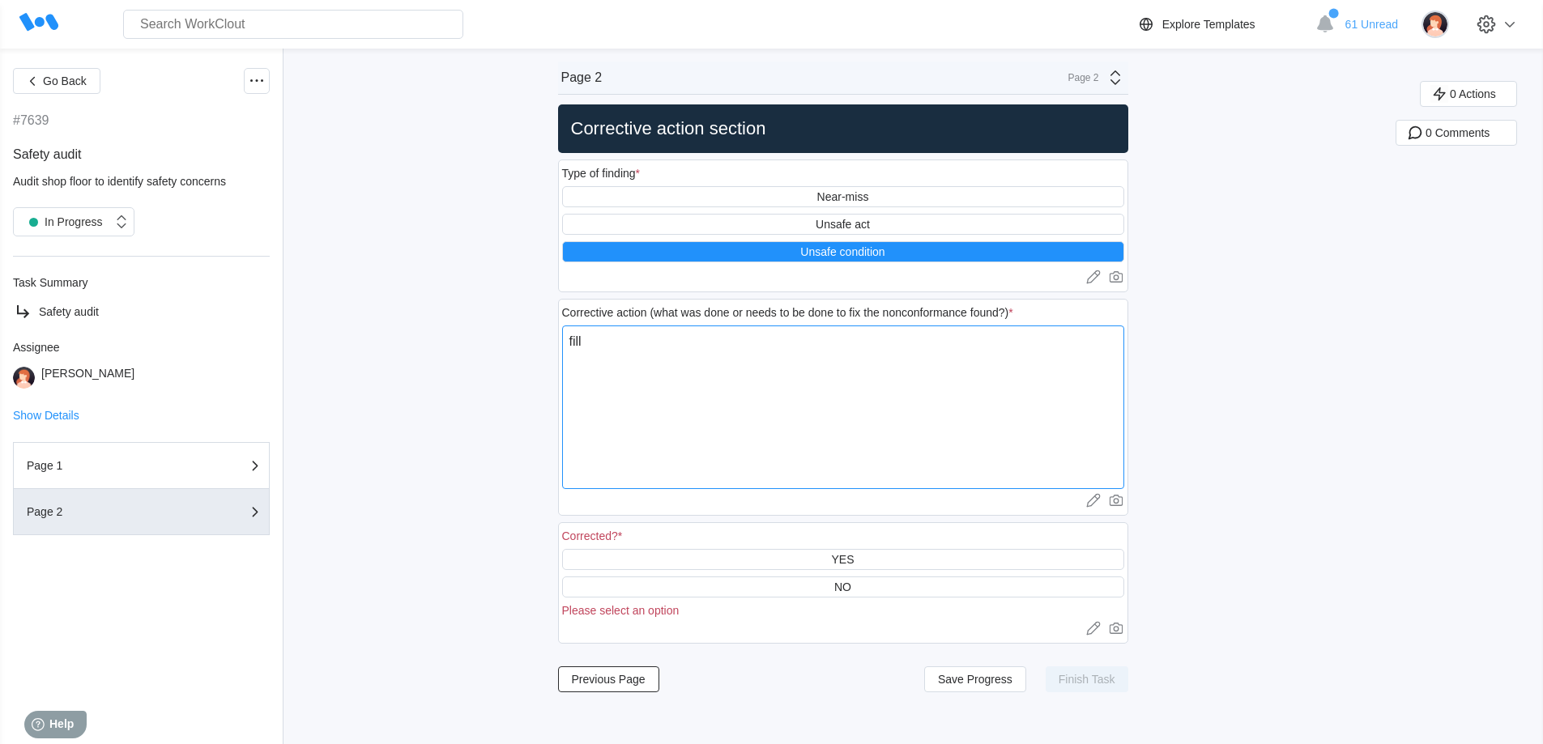
type textarea "filld"
type textarea "x"
type textarea "fill"
type textarea "x"
type textarea "fil"
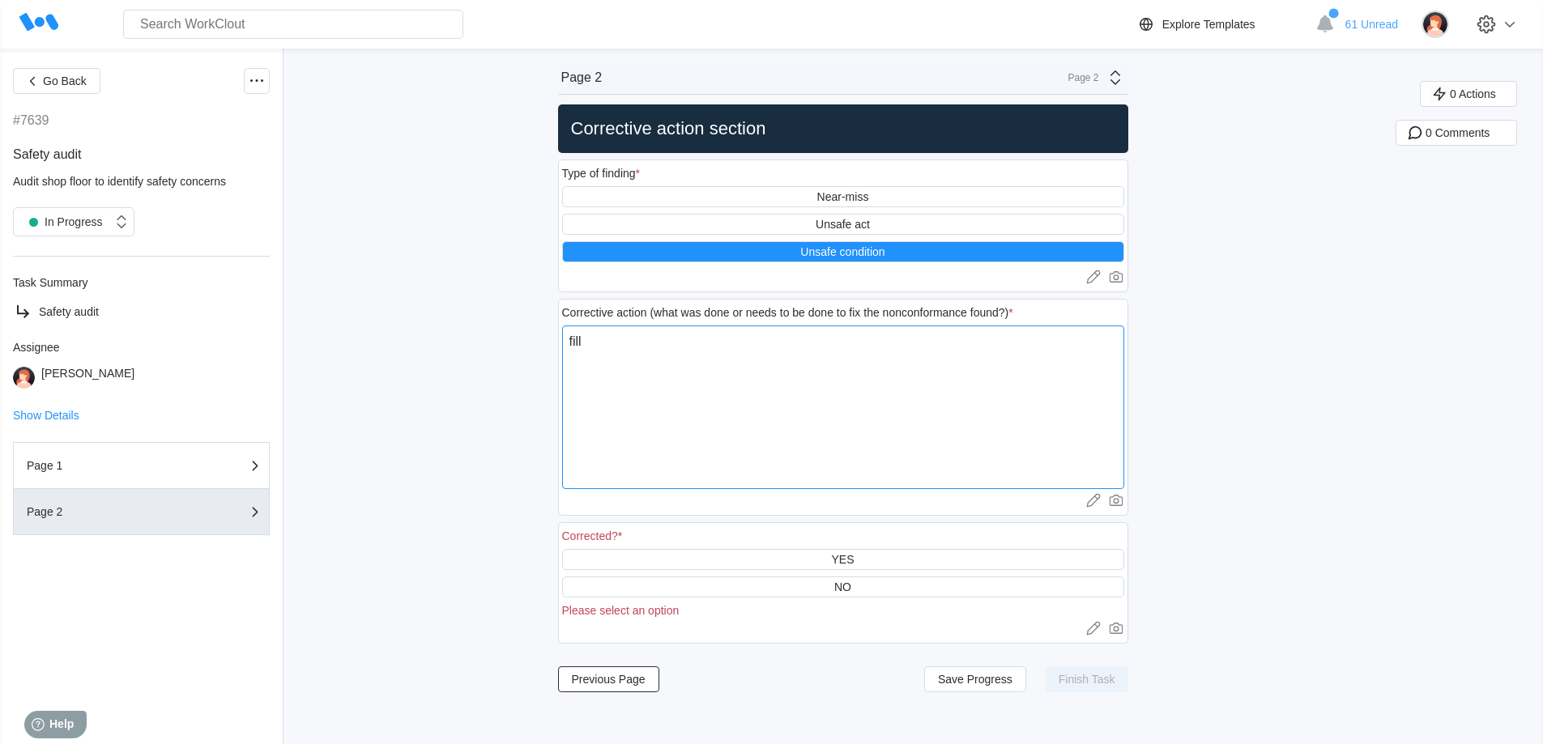
type textarea "x"
type textarea "fill"
type textarea "x"
type textarea "fille"
type textarea "x"
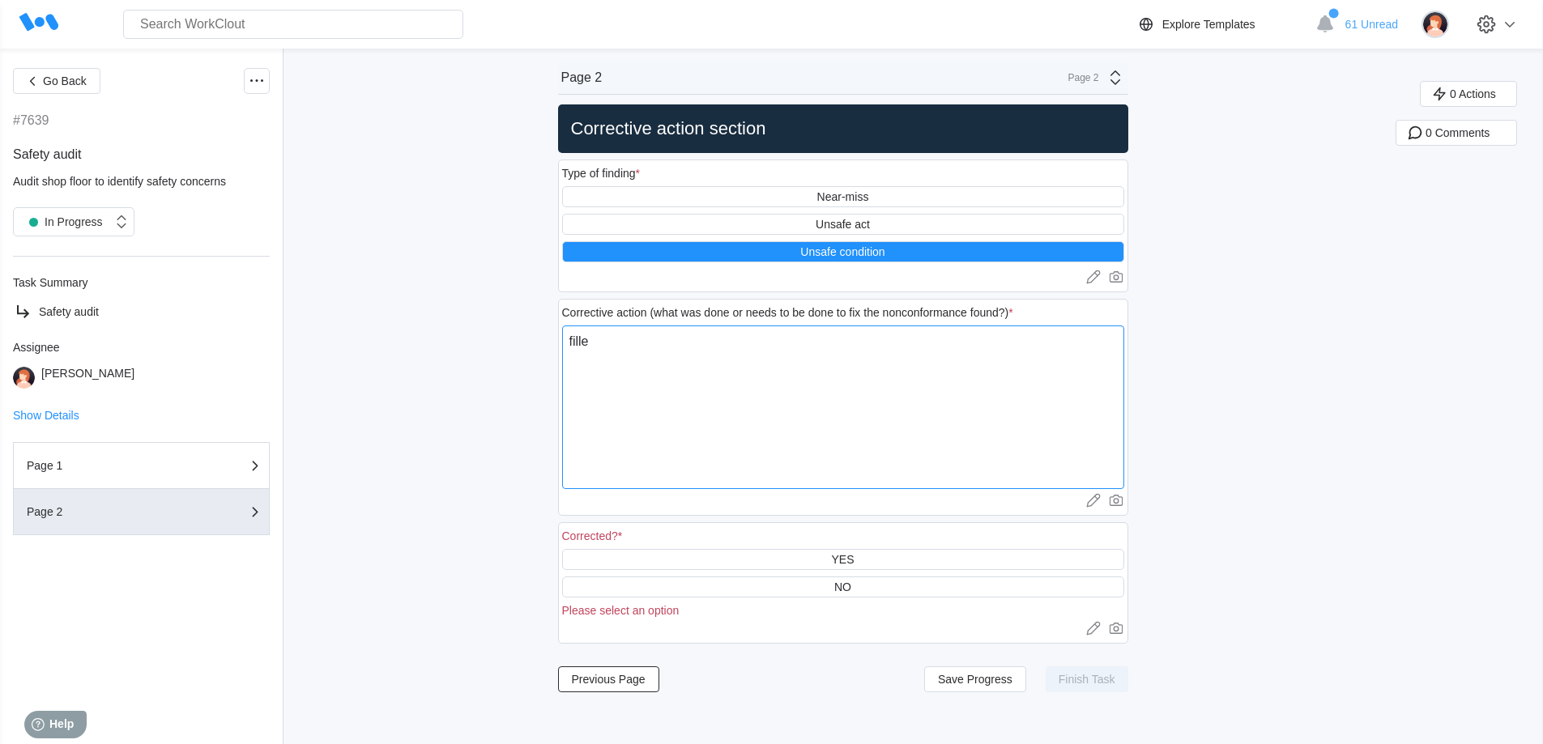
type textarea "filled"
type textarea "x"
type textarea "filled"
type textarea "x"
type textarea "filled b"
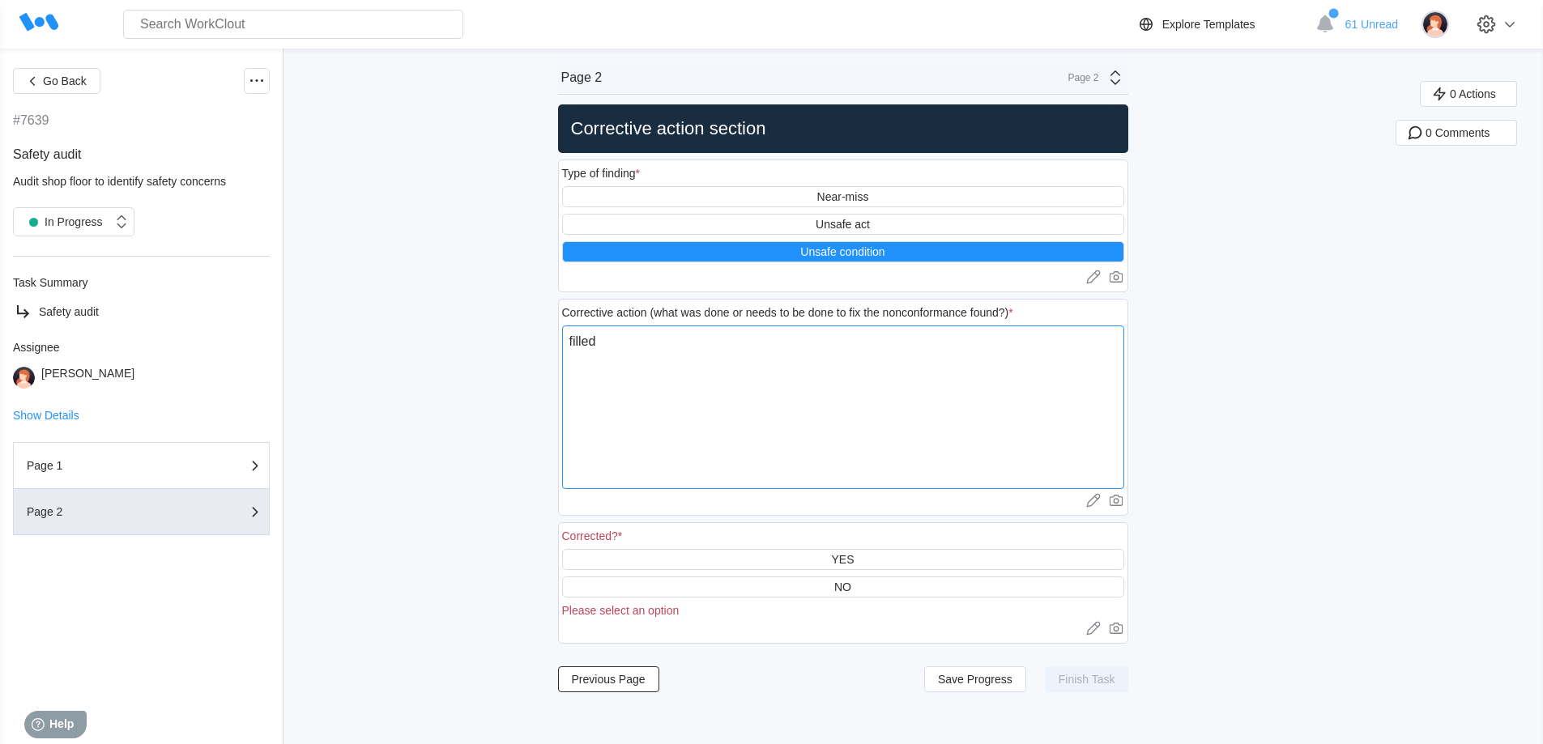
type textarea "x"
type textarea "filled bo"
type textarea "x"
type textarea "filled box"
type textarea "x"
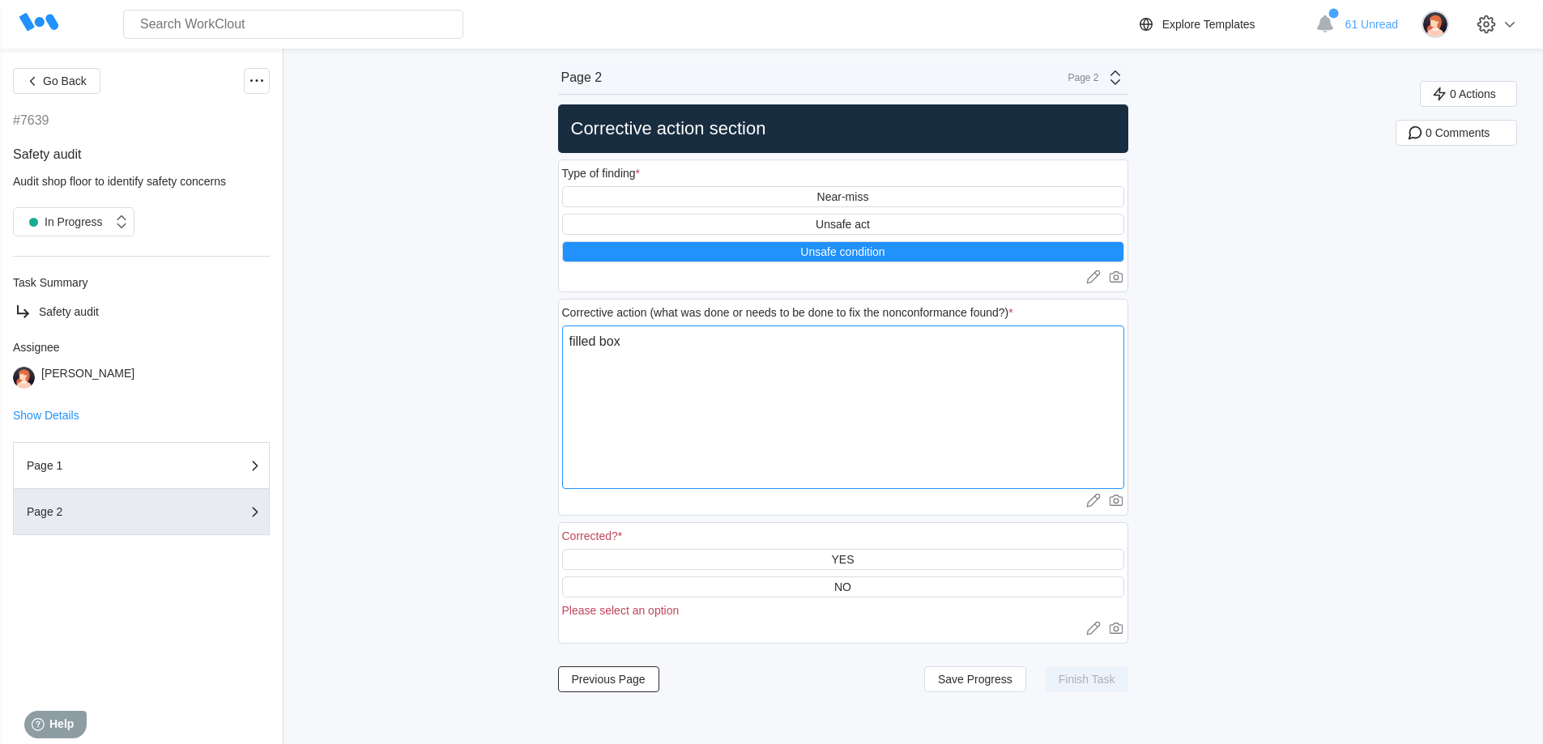
type textarea "filled box"
type textarea "x"
type textarea "filled box"
click at [786, 561] on div "YES" at bounding box center [843, 559] width 562 height 21
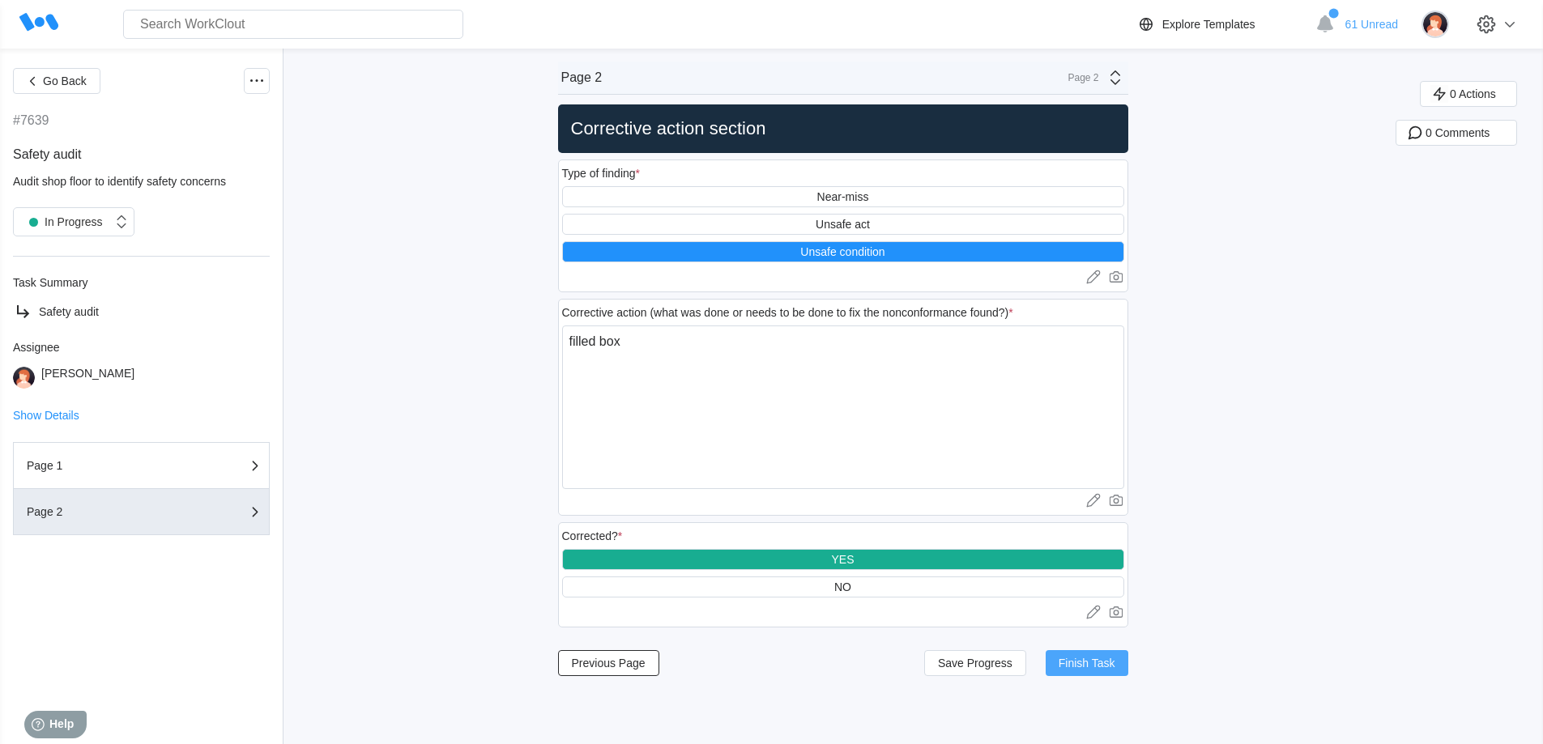
click at [1106, 663] on span "Finish Task" at bounding box center [1087, 663] width 57 height 11
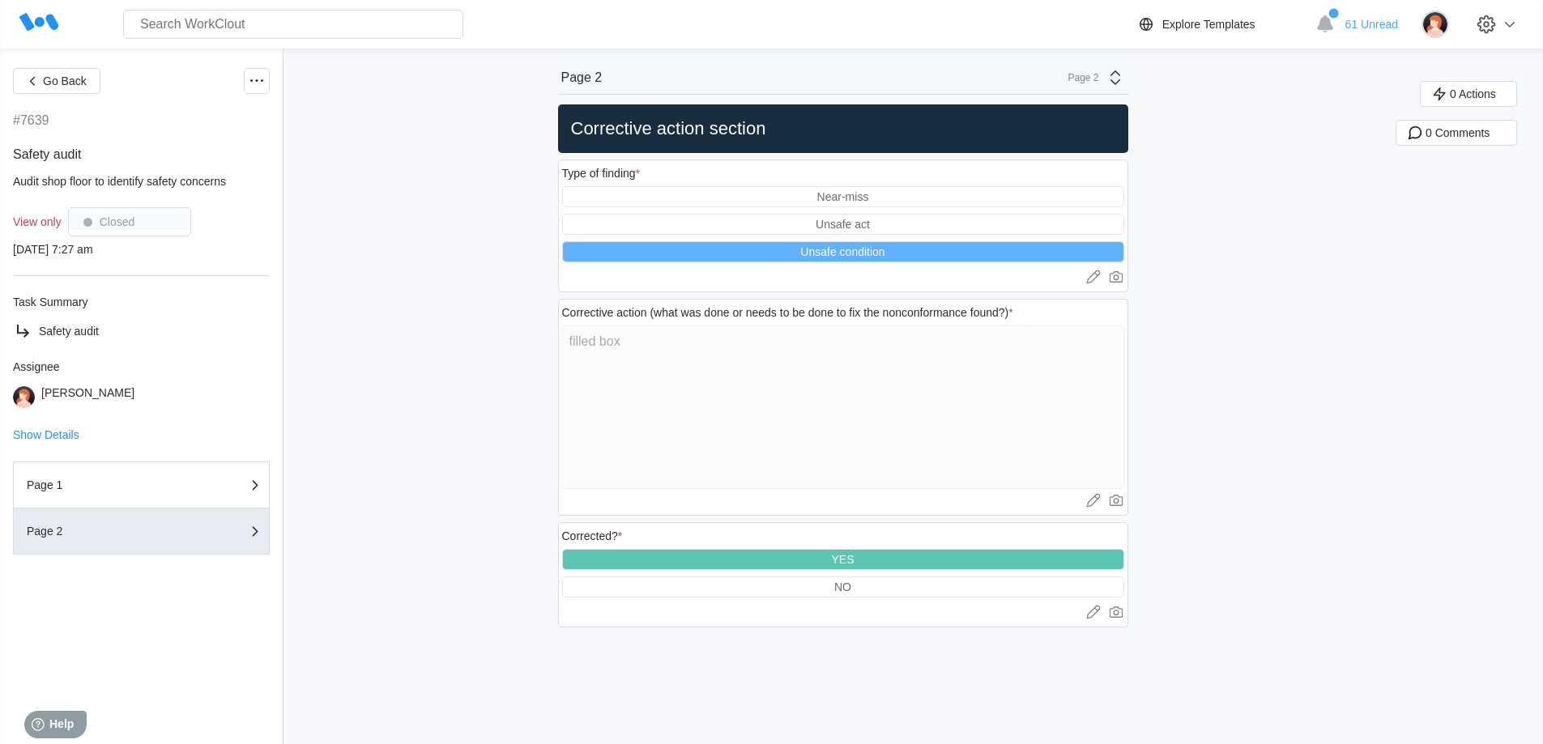
click at [1302, 450] on div "Go Back #7639 Safety audit Audit shop floor to identify safety concerns View on…" at bounding box center [771, 397] width 1543 height 696
